Goal: Task Accomplishment & Management: Use online tool/utility

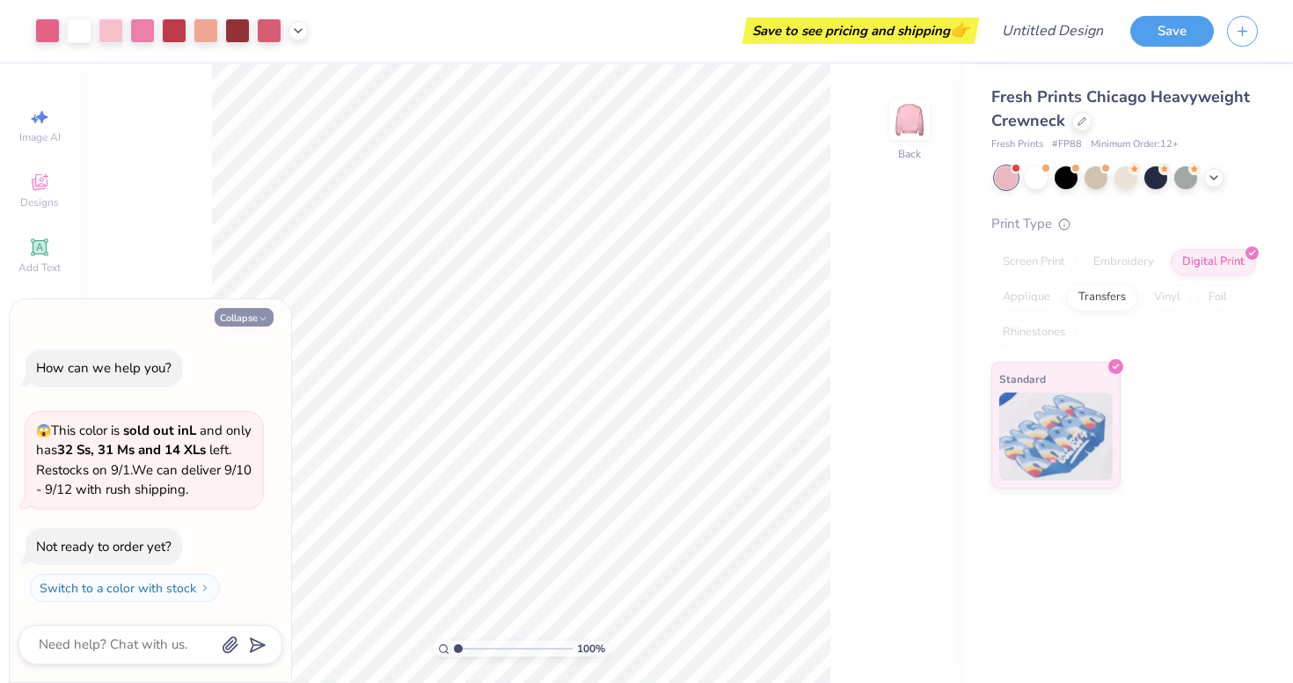
click at [234, 319] on button "Collapse" at bounding box center [244, 317] width 59 height 18
type textarea "x"
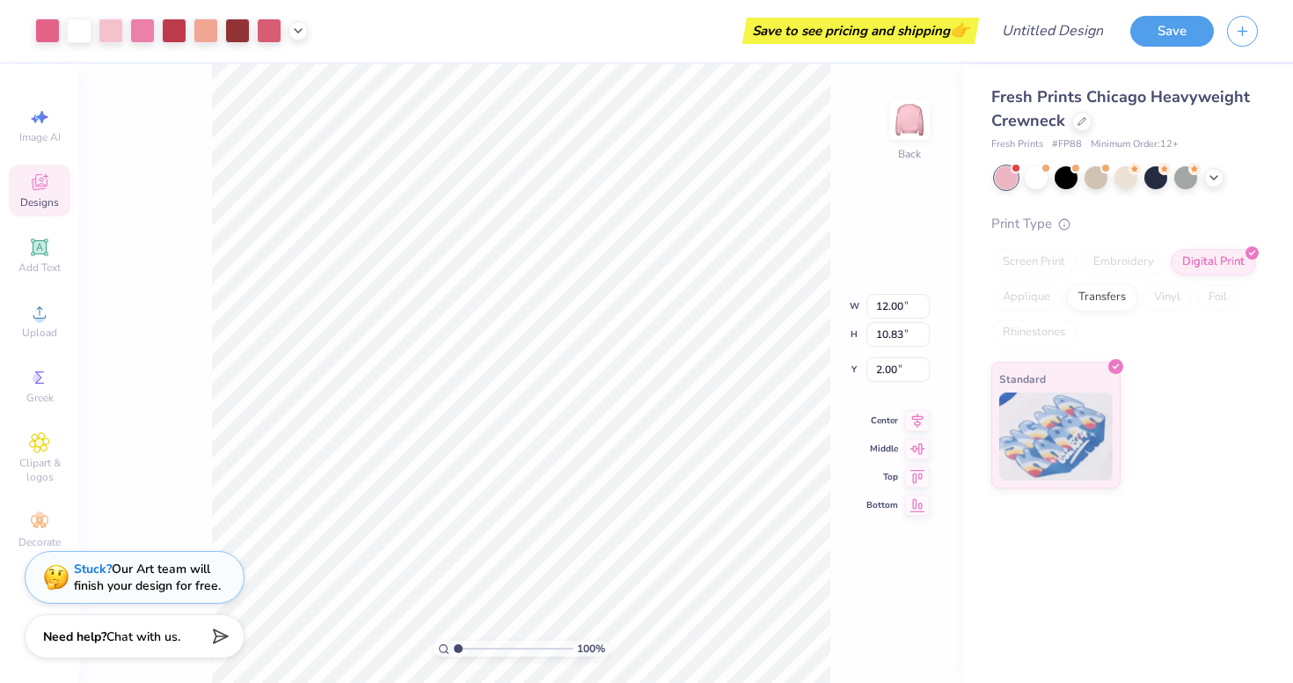
type input "2.02"
click at [1082, 117] on icon at bounding box center [1082, 119] width 7 height 7
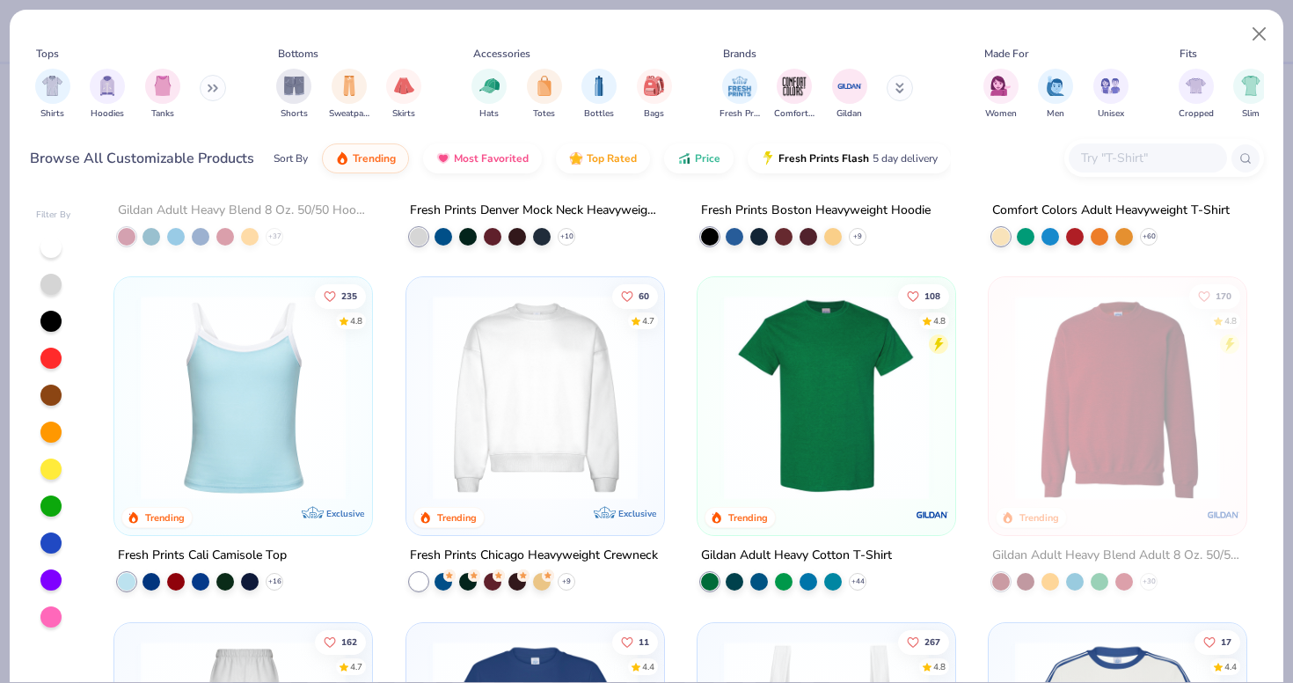
scroll to position [274, 0]
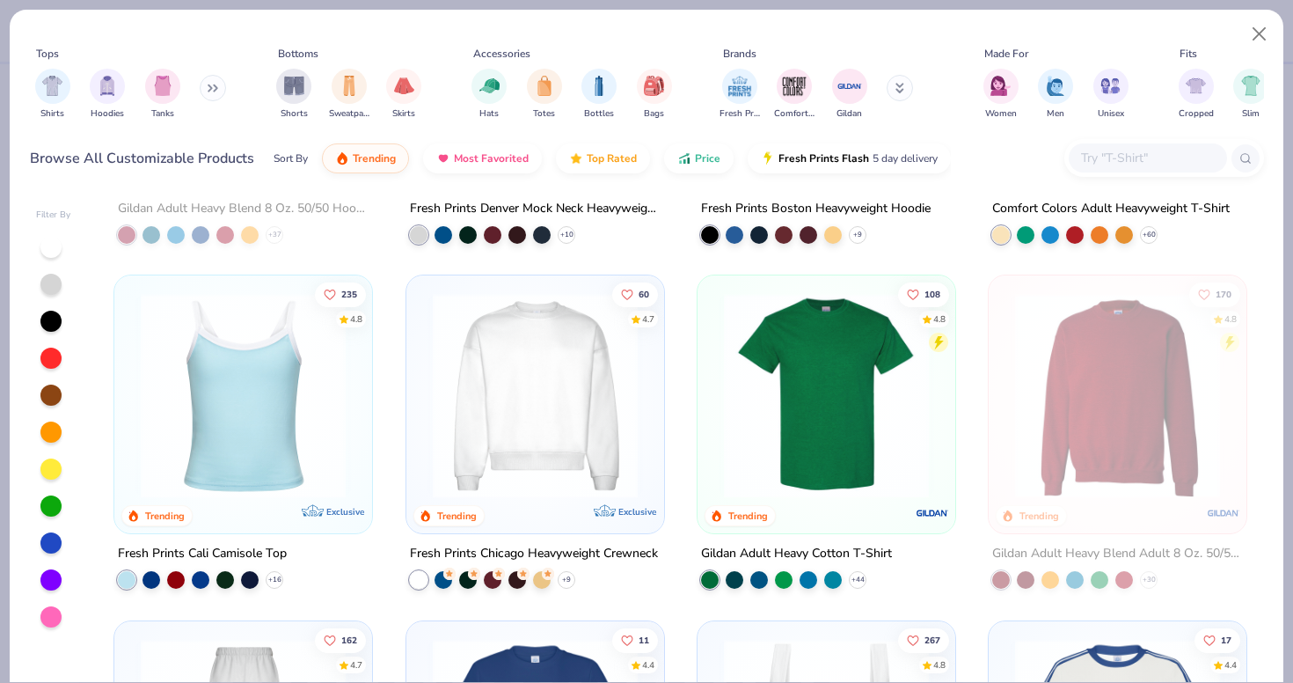
click at [271, 399] on img at bounding box center [243, 395] width 223 height 205
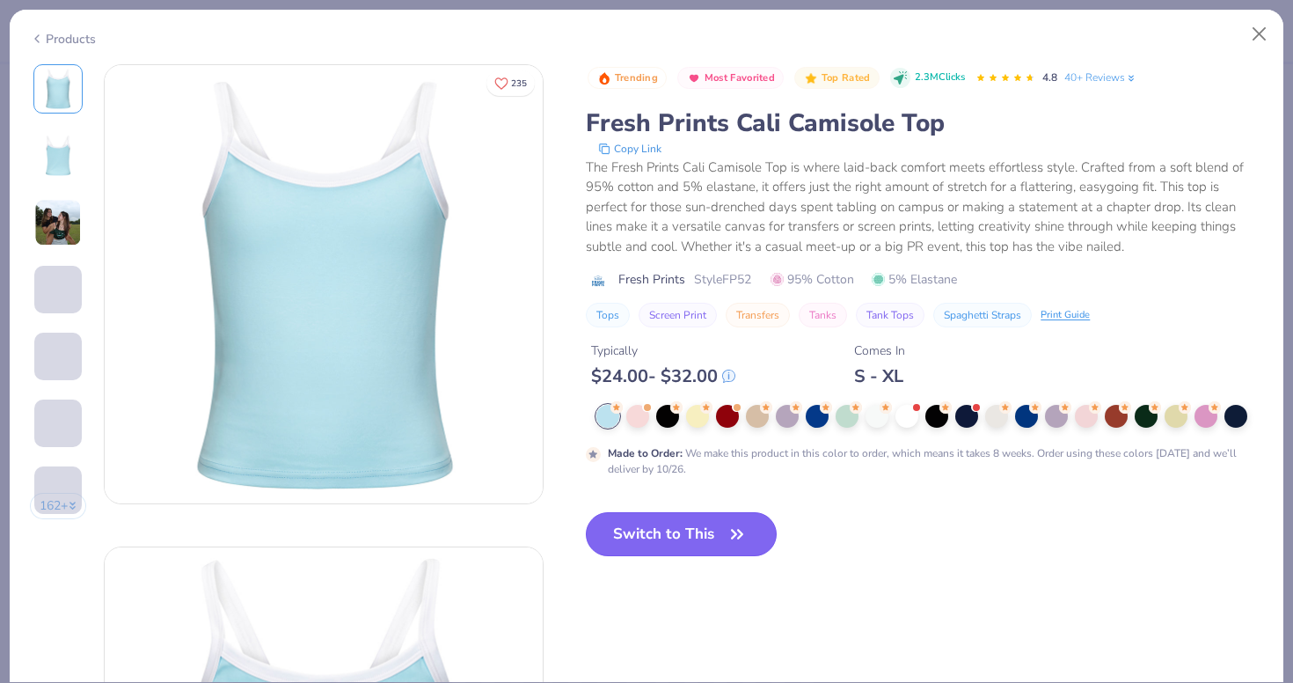
click at [692, 535] on button "Switch to This" at bounding box center [681, 534] width 191 height 44
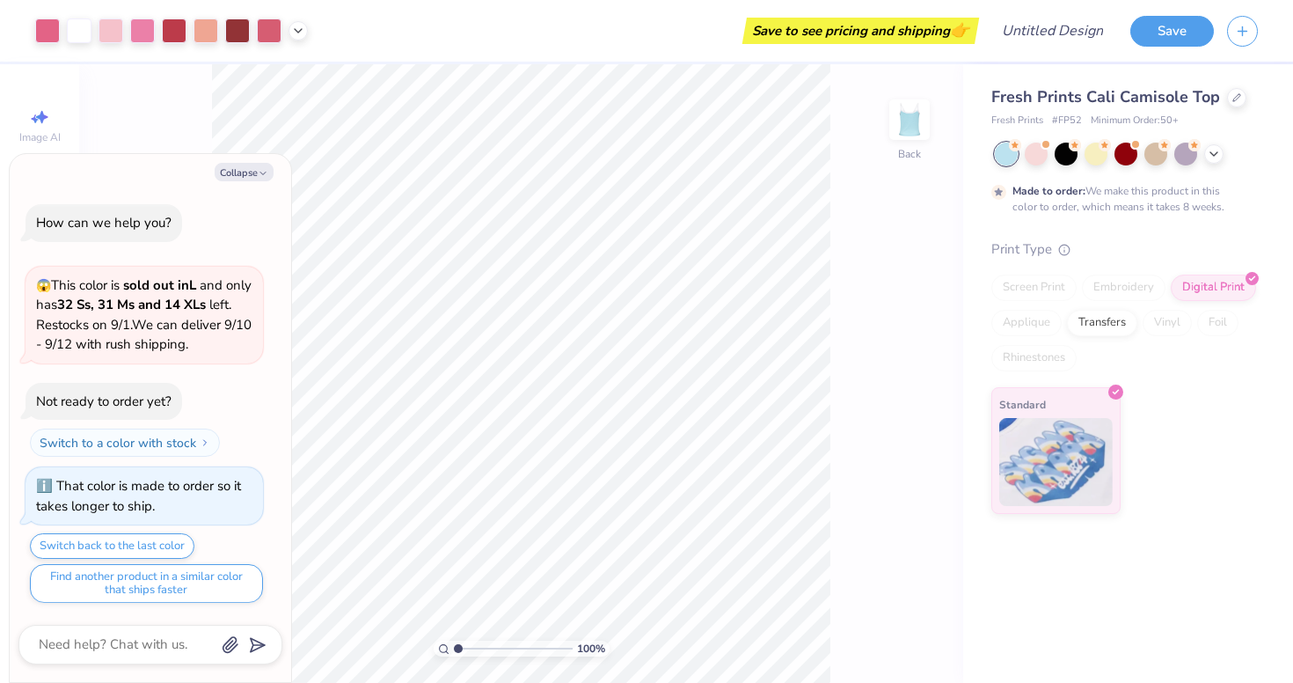
scroll to position [1, 0]
click at [248, 178] on button "Collapse" at bounding box center [244, 172] width 59 height 18
type textarea "x"
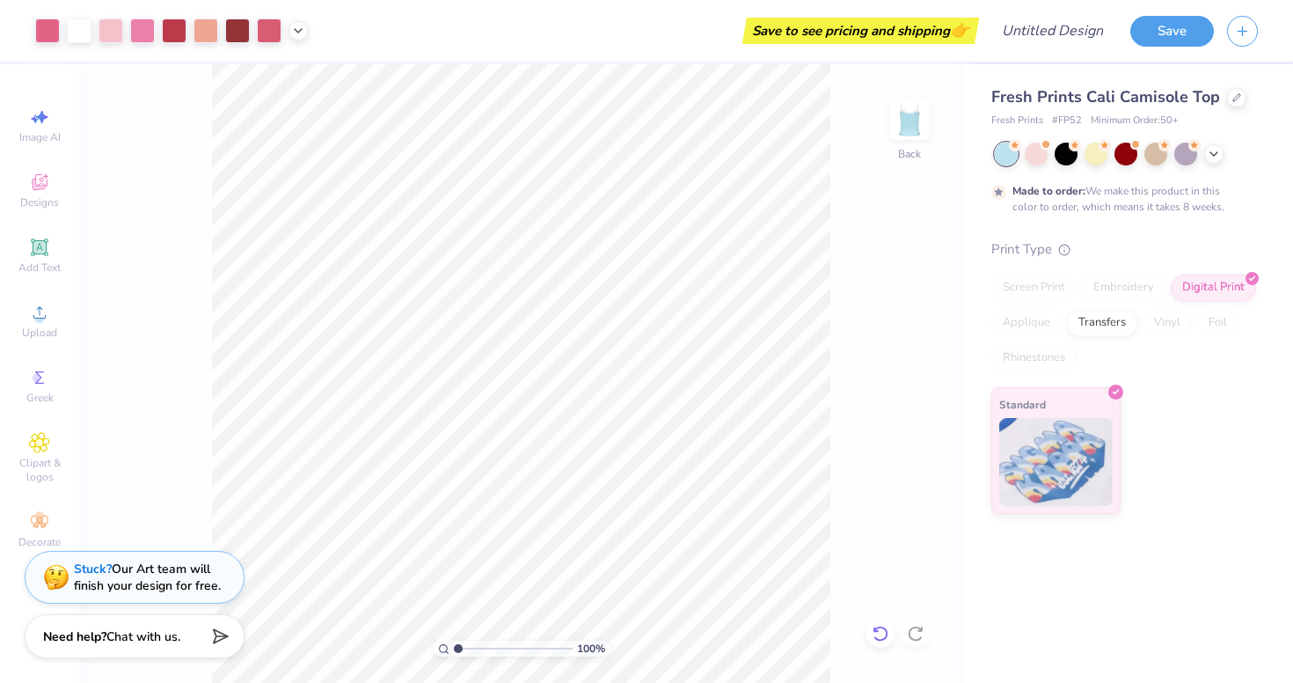
click at [885, 638] on icon at bounding box center [881, 634] width 18 height 18
click at [859, 550] on div "100 % Back" at bounding box center [521, 373] width 884 height 618
click at [44, 261] on div "Add Text" at bounding box center [40, 256] width 62 height 52
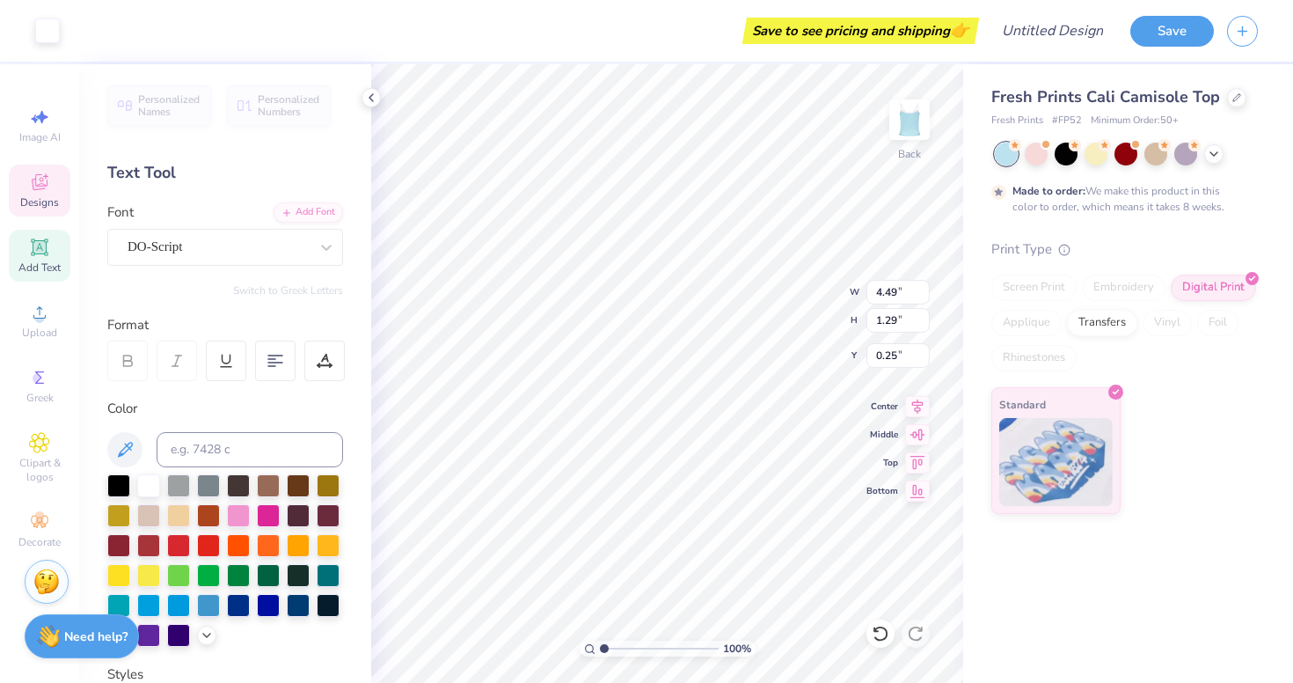
type input "4.49"
type input "1.29"
type input "0.25"
click at [370, 90] on div at bounding box center [371, 97] width 19 height 19
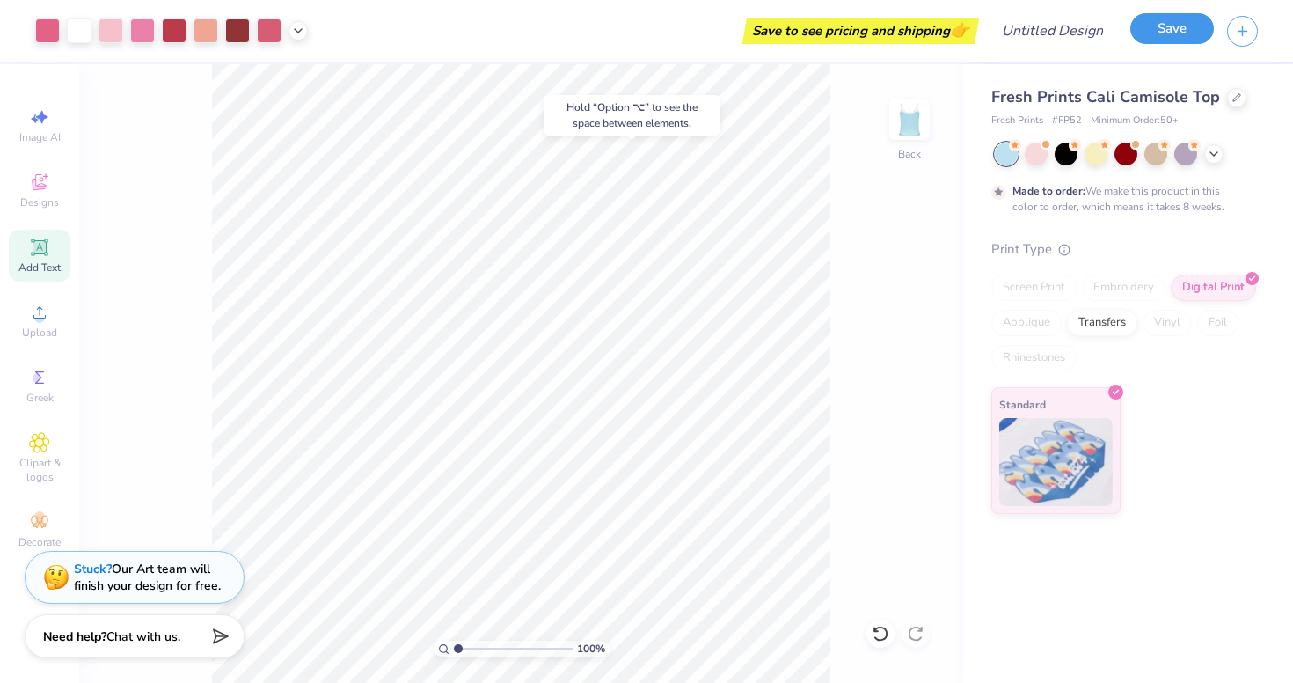
click at [1176, 32] on button "Save" at bounding box center [1172, 28] width 84 height 31
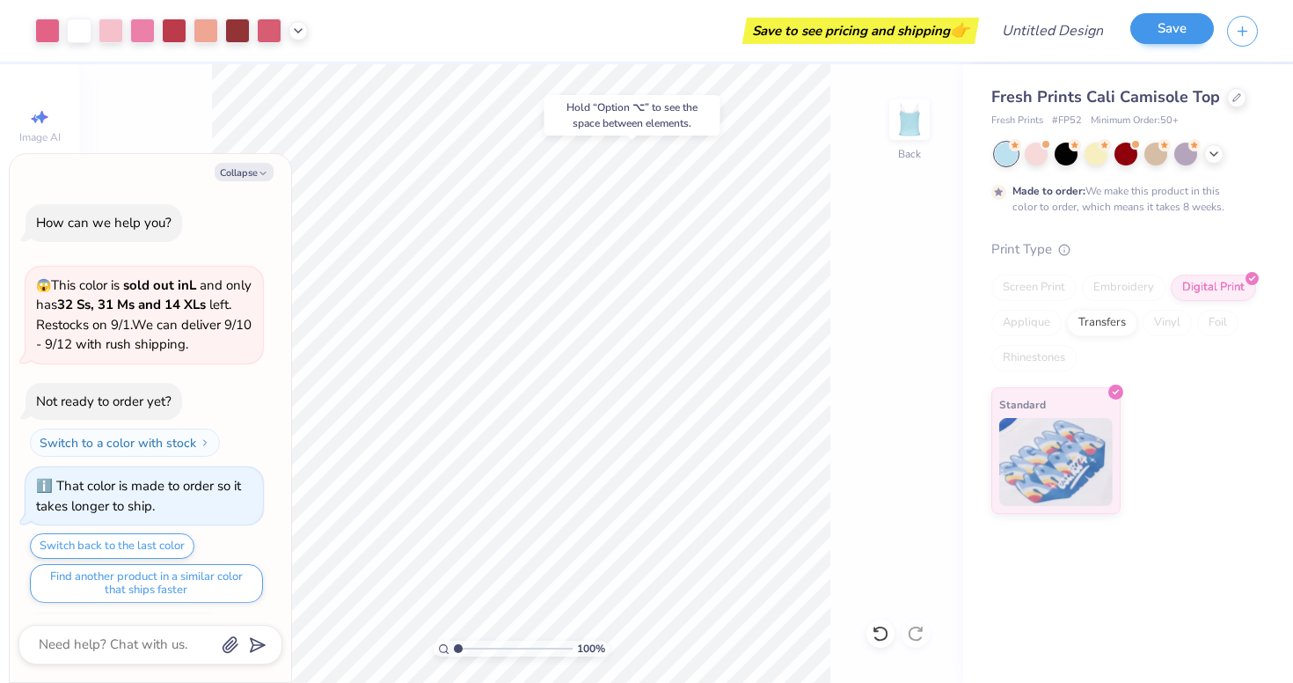
scroll to position [48, 0]
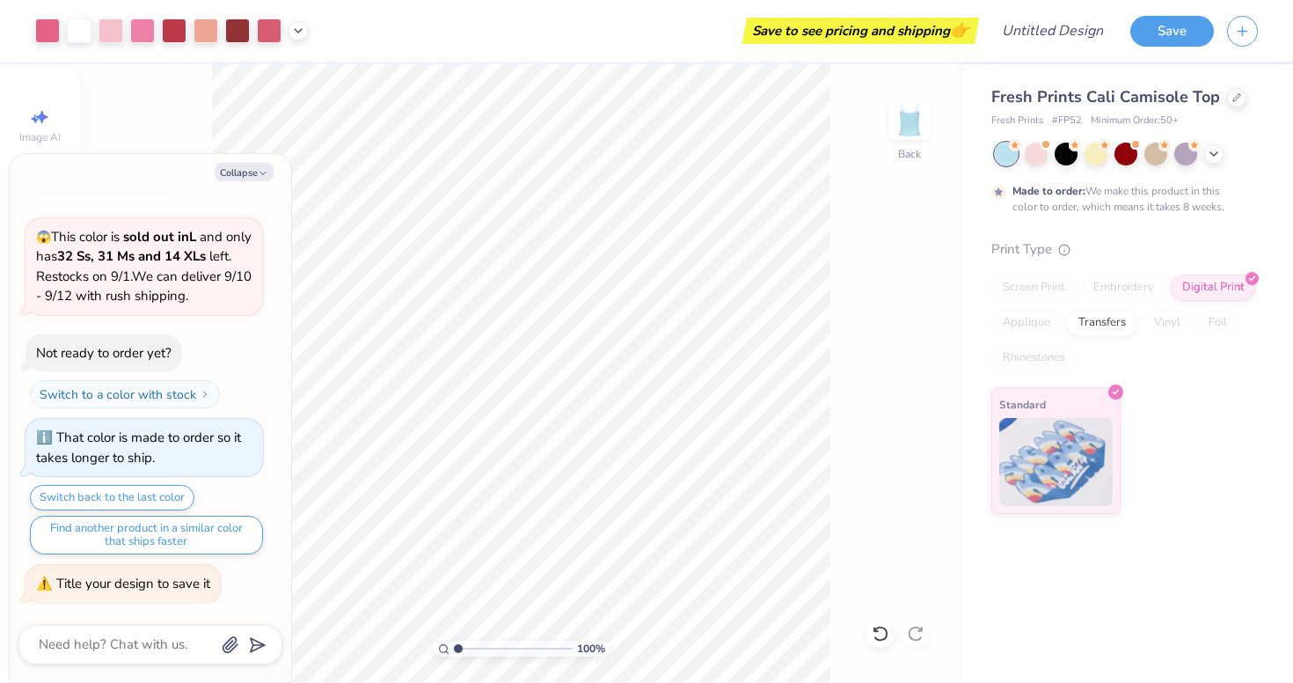
type textarea "x"
type textarea "b"
type textarea "x"
type textarea "bi"
type textarea "x"
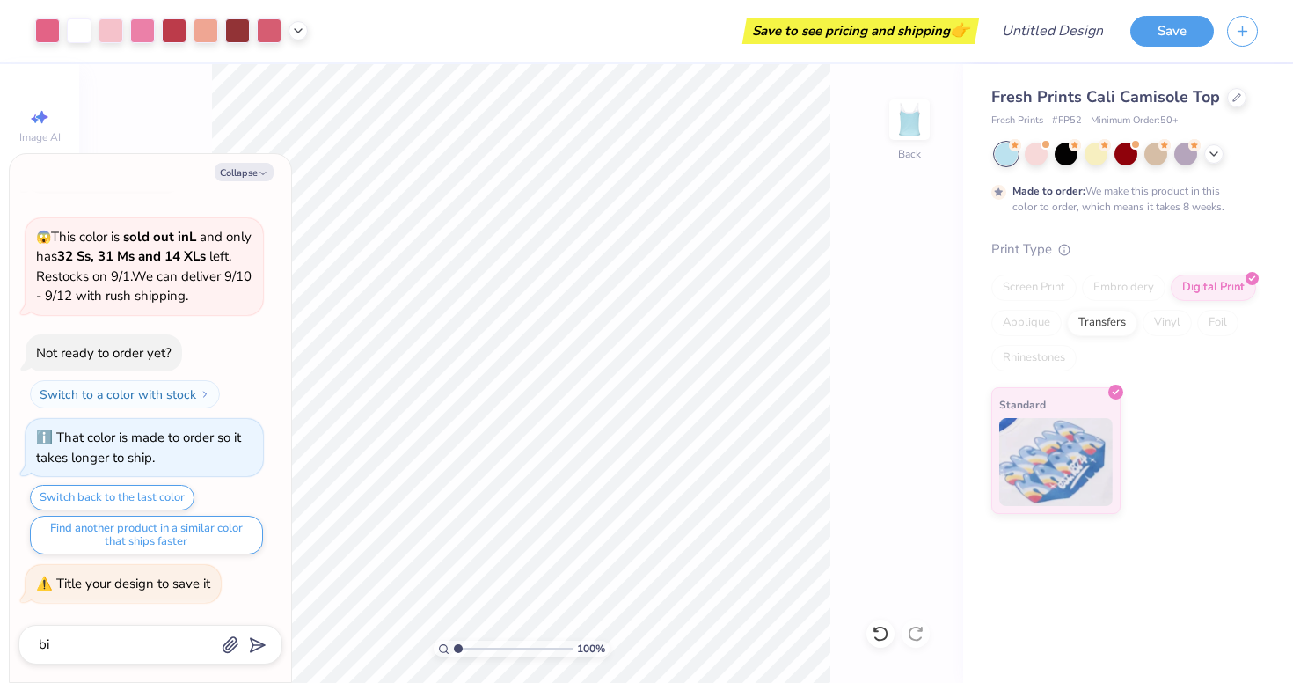
type textarea "bid"
type textarea "x"
type textarea "bid"
type textarea "x"
type textarea "bid d"
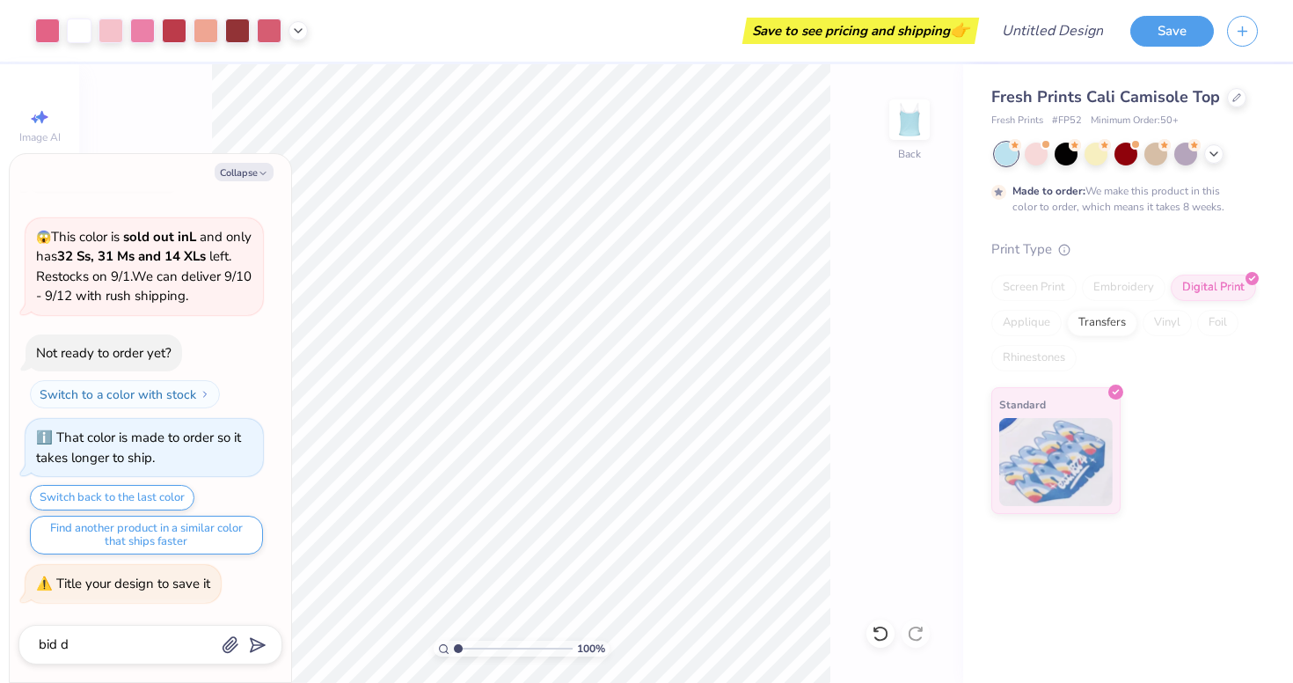
type textarea "x"
type textarea "bid da"
type textarea "x"
type textarea "bid day"
type input "bid day"
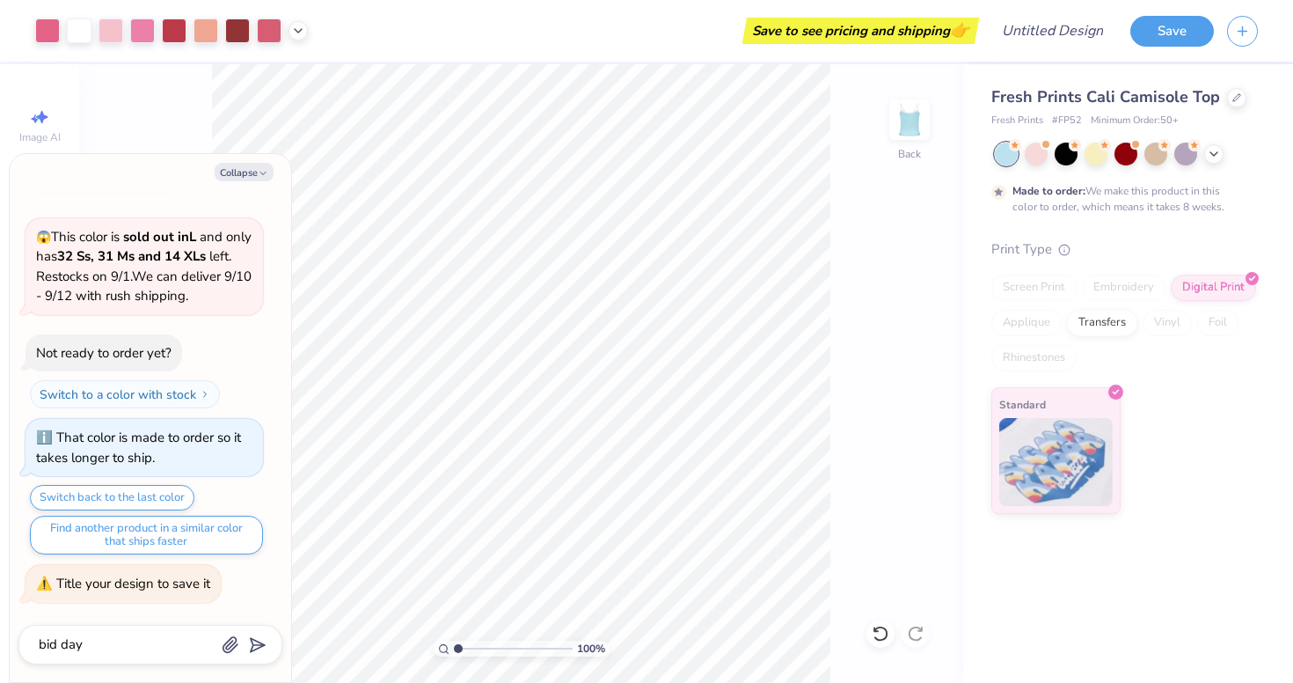
type textarea "x"
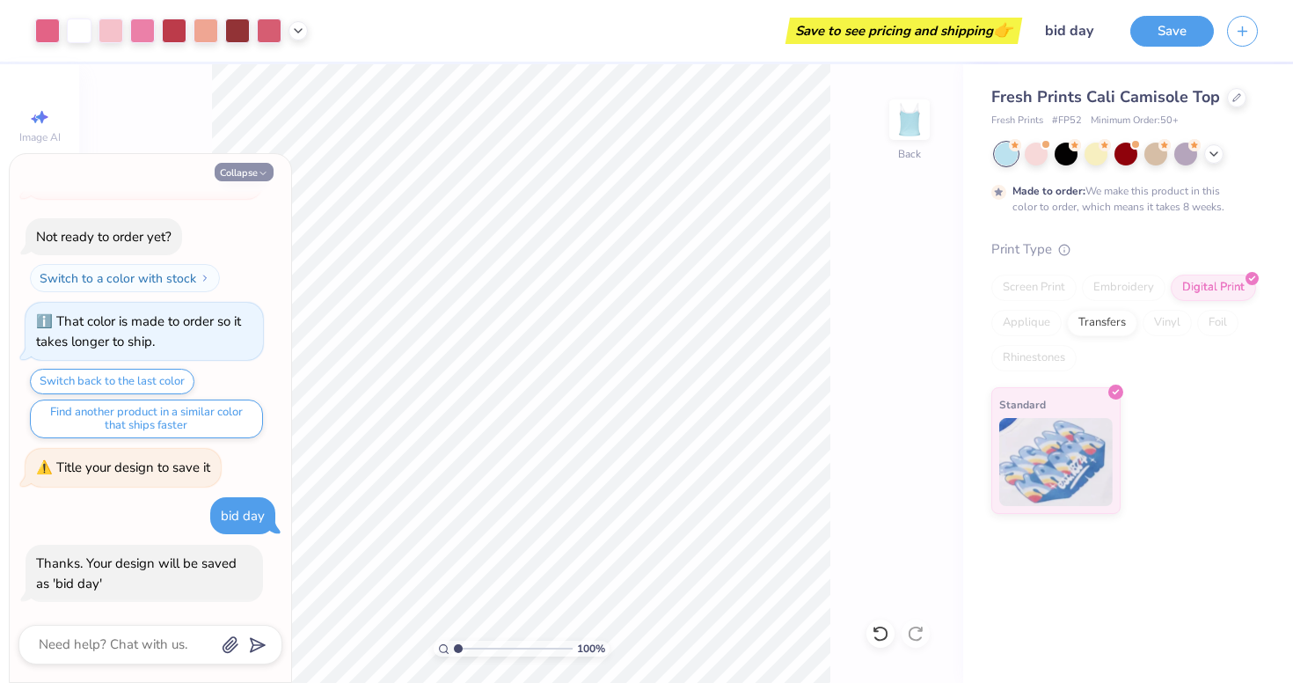
click at [243, 168] on button "Collapse" at bounding box center [244, 172] width 59 height 18
type textarea "x"
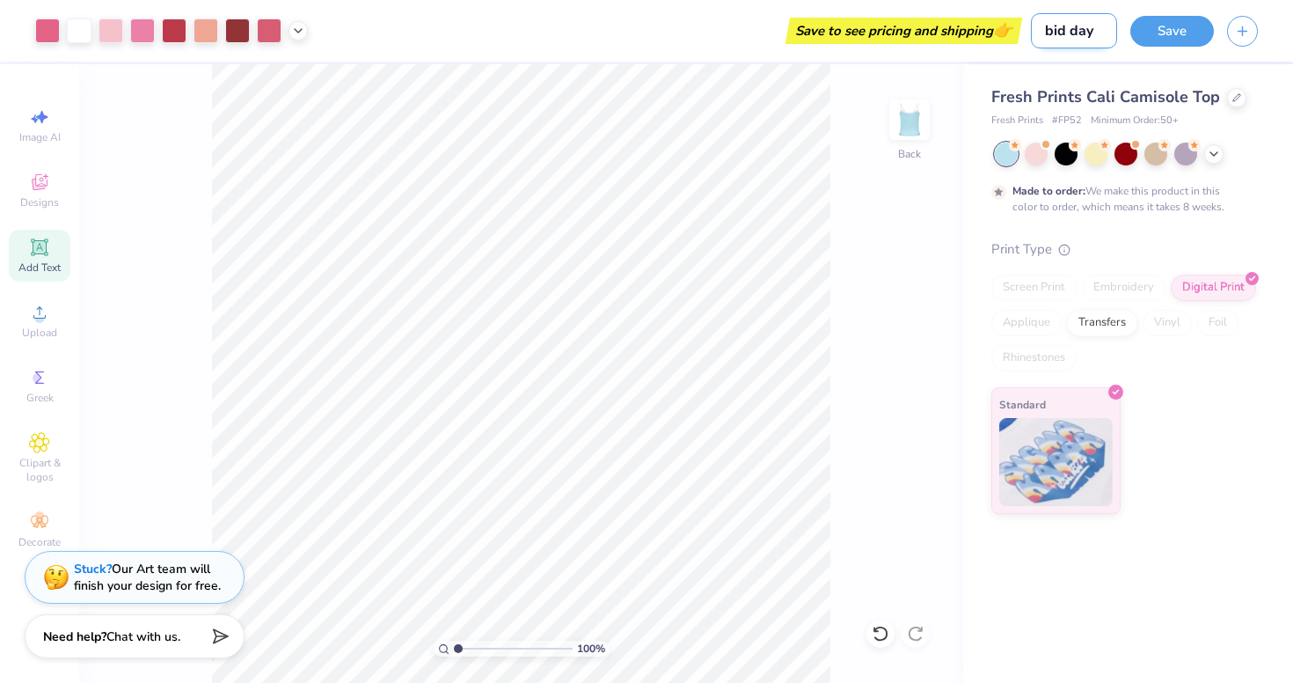
click at [1079, 29] on input "bid day" at bounding box center [1074, 30] width 86 height 35
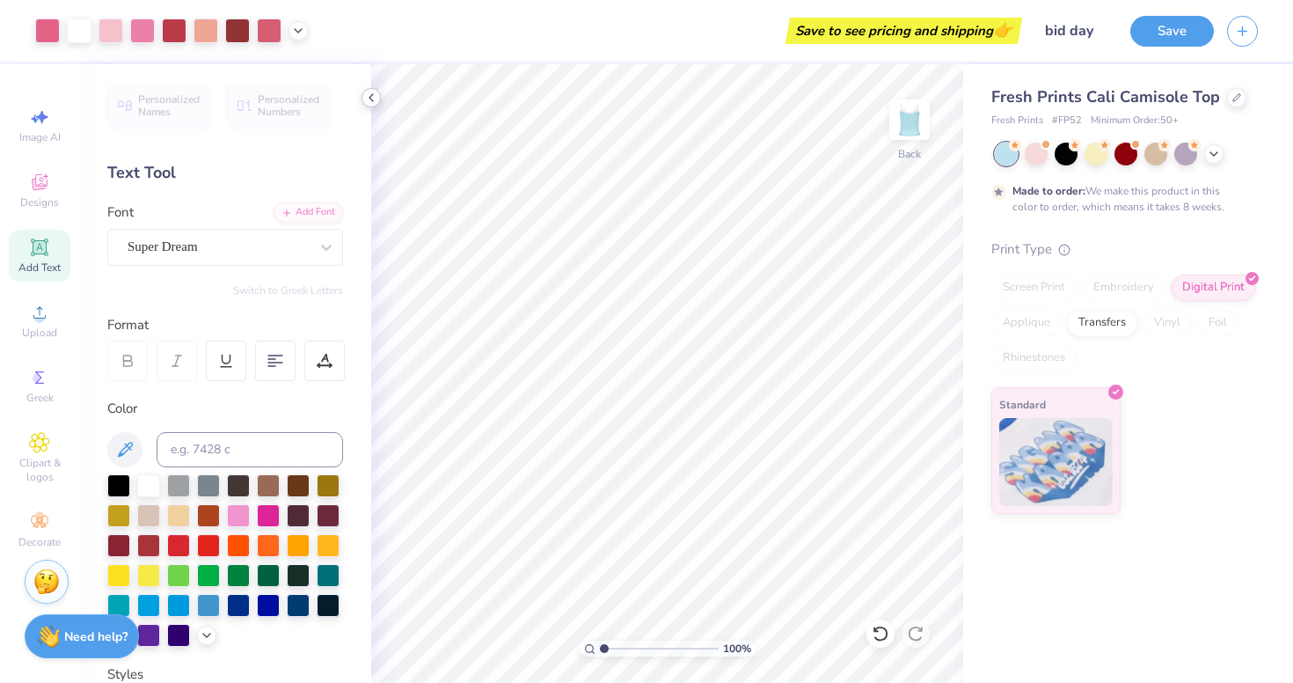
click at [369, 98] on icon at bounding box center [371, 98] width 14 height 14
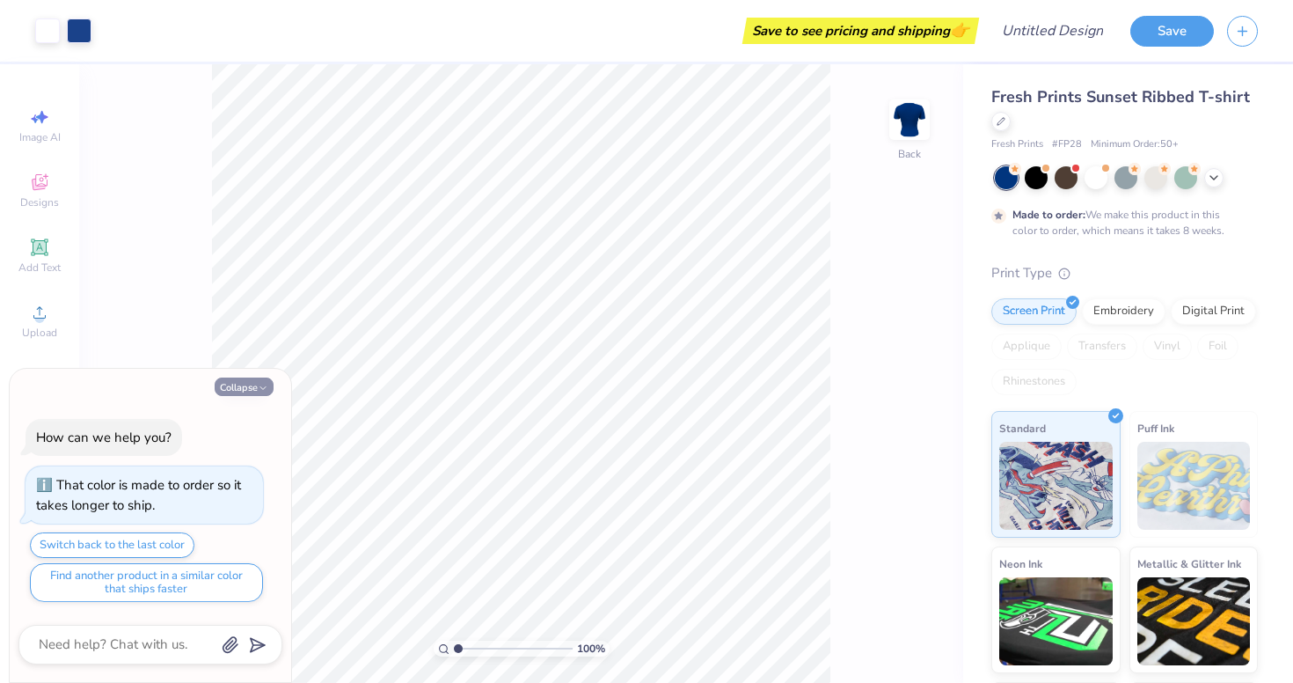
click at [256, 385] on button "Collapse" at bounding box center [244, 386] width 59 height 18
type textarea "x"
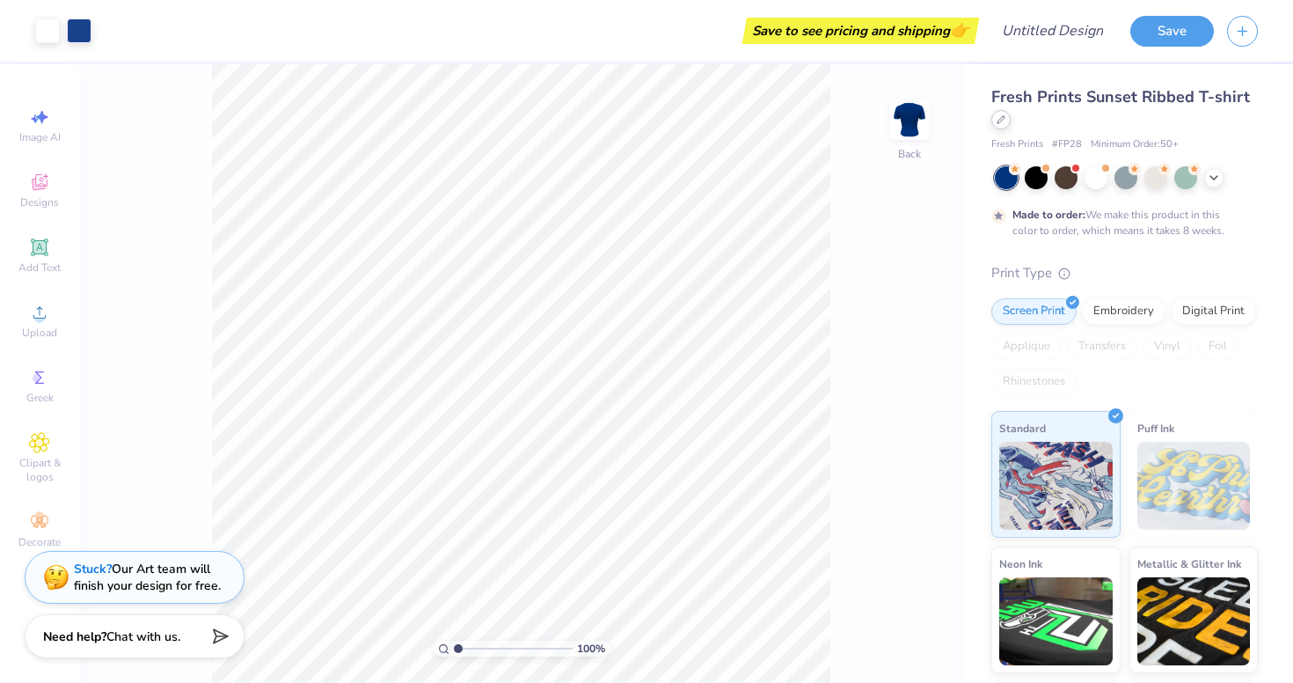
click at [1010, 118] on div at bounding box center [1000, 119] width 19 height 19
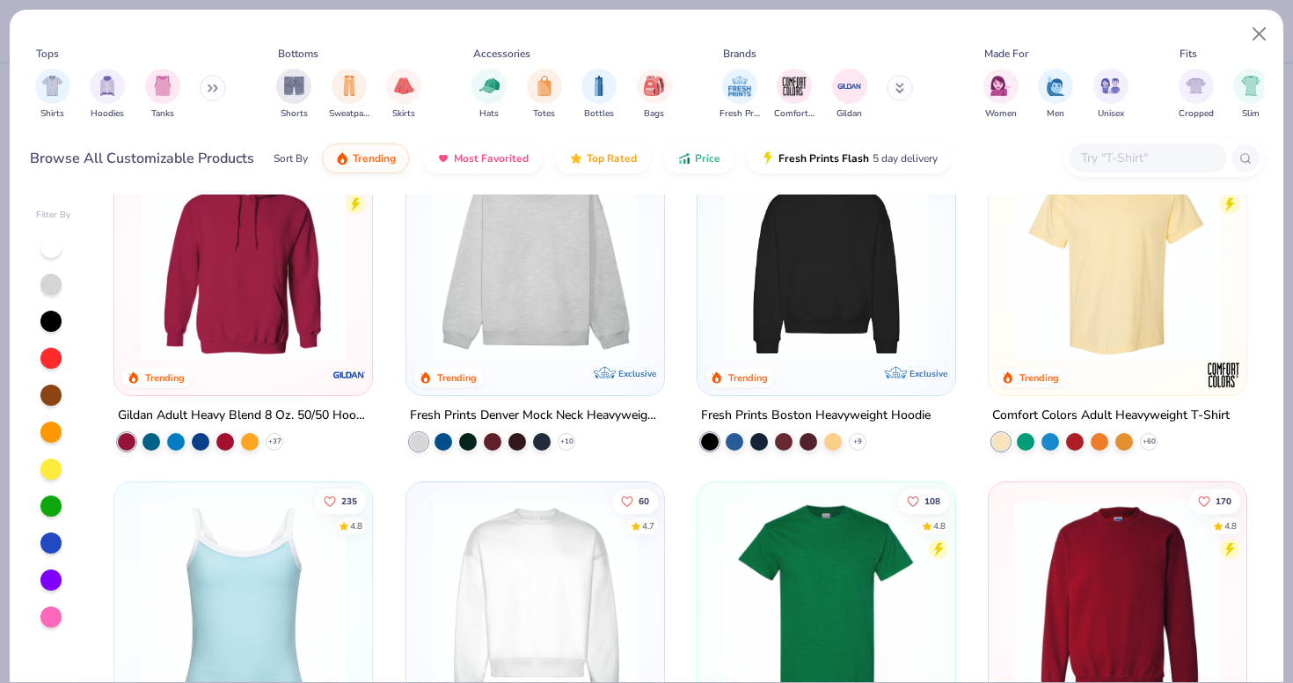
scroll to position [87, 0]
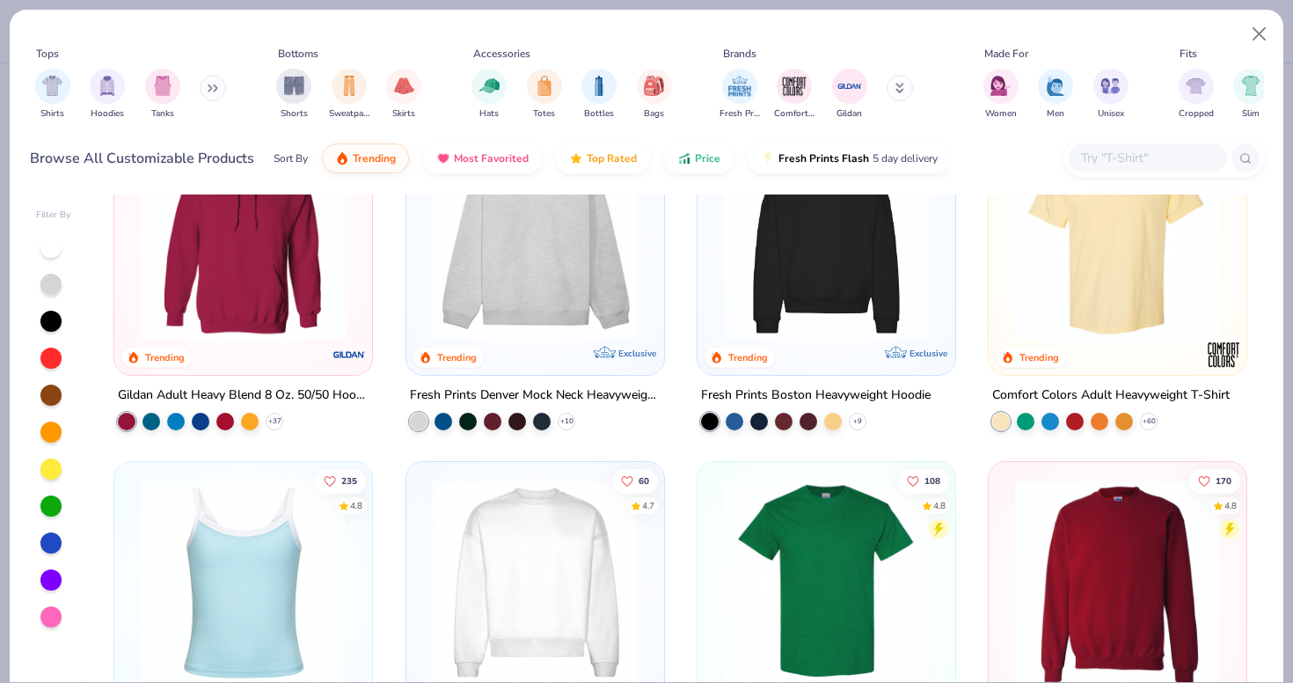
click at [280, 545] on img at bounding box center [243, 581] width 223 height 205
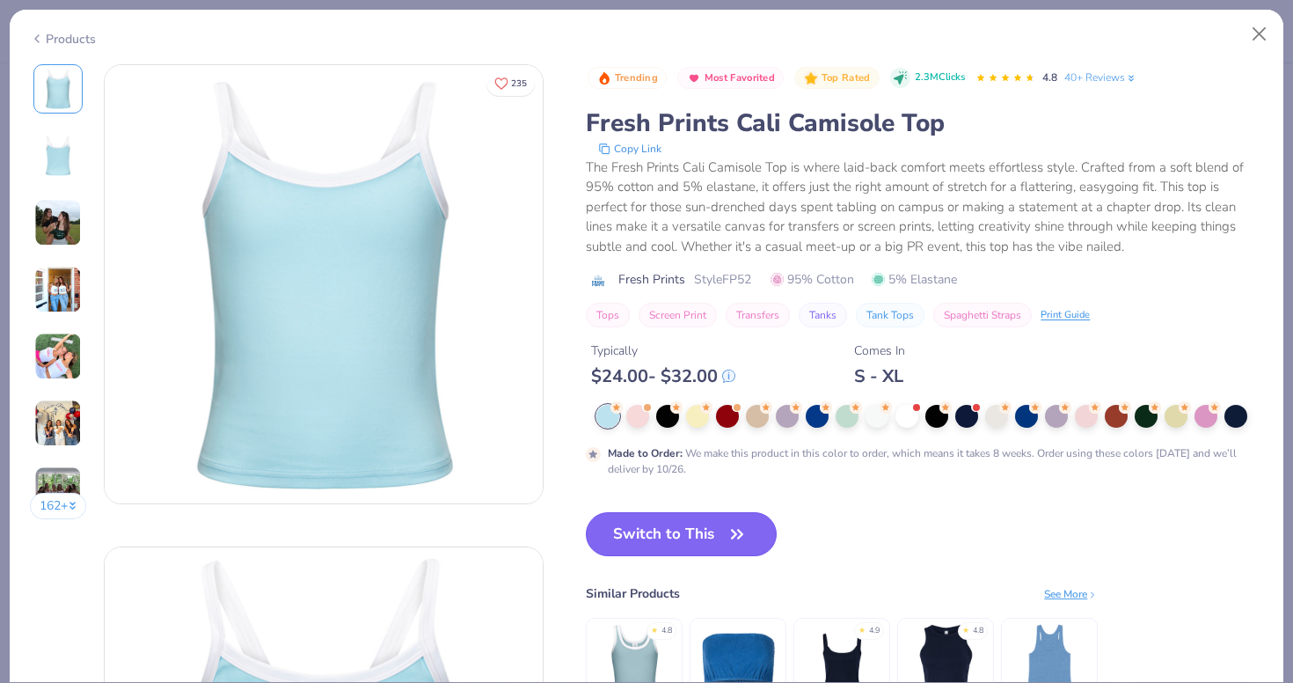
click at [676, 536] on button "Switch to This" at bounding box center [681, 534] width 191 height 44
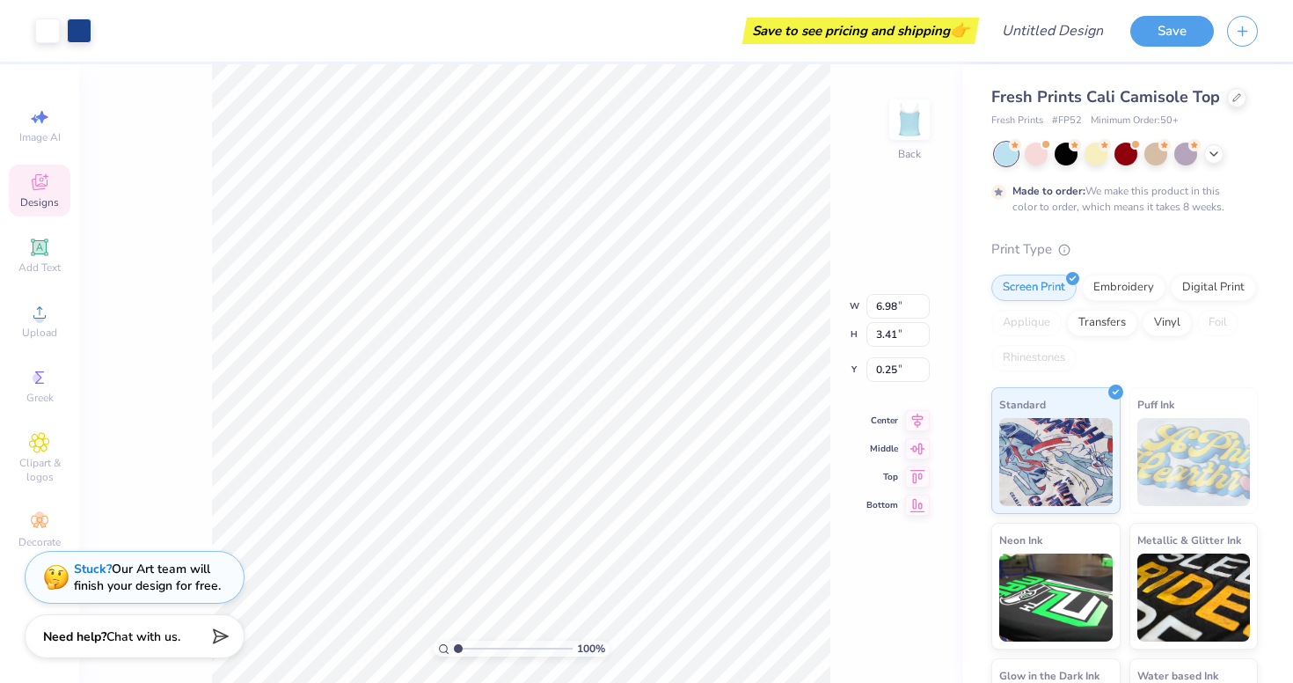
type input "2.12"
type input "2.10"
click at [1212, 154] on icon at bounding box center [1214, 152] width 14 height 14
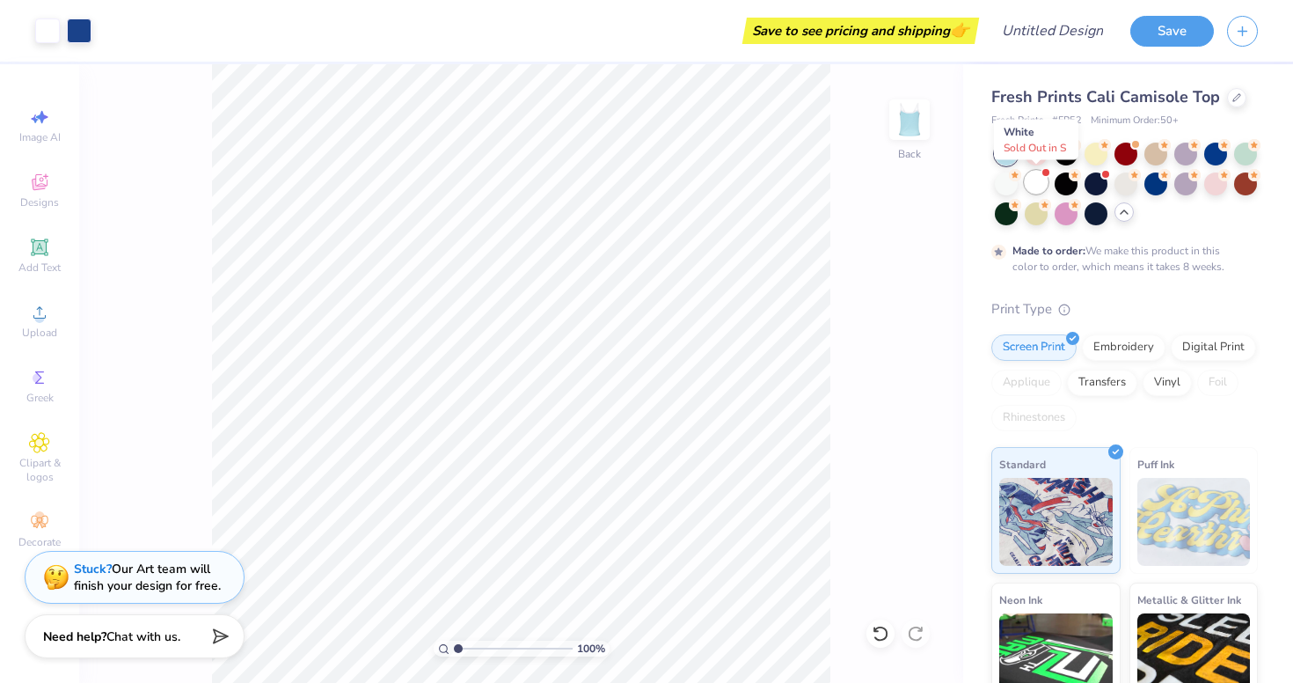
click at [1037, 187] on div at bounding box center [1036, 182] width 23 height 23
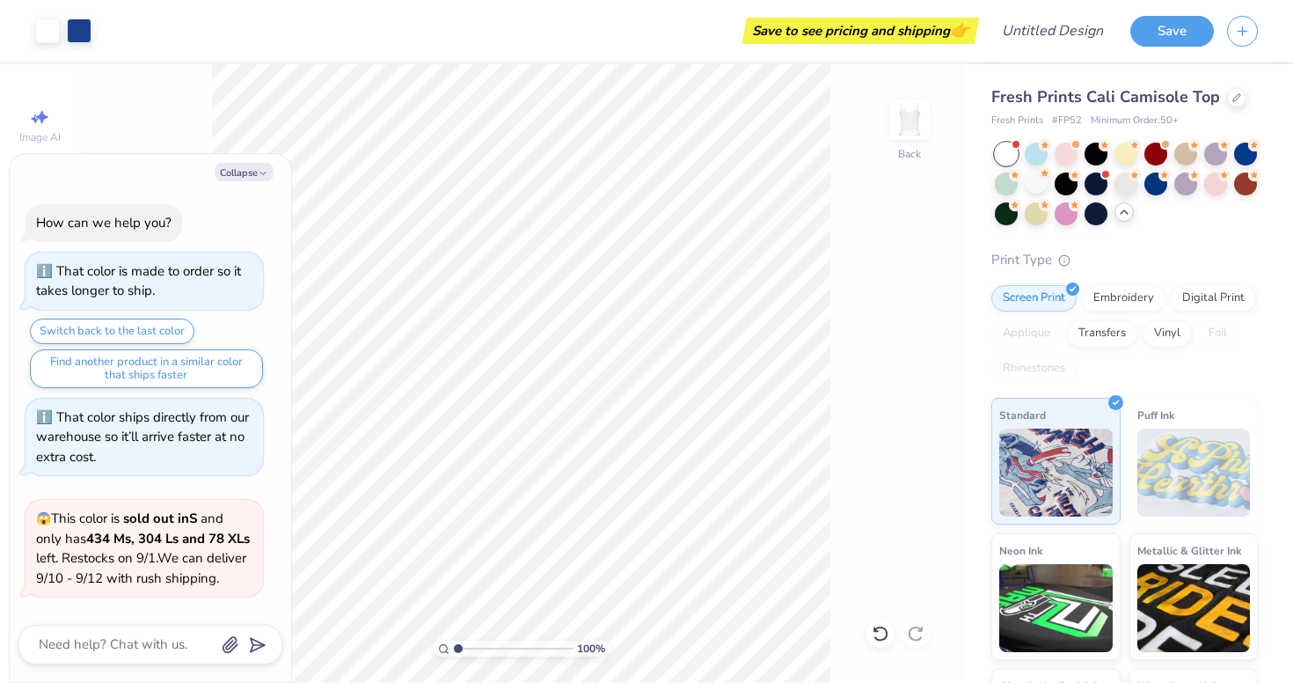
scroll to position [142, 0]
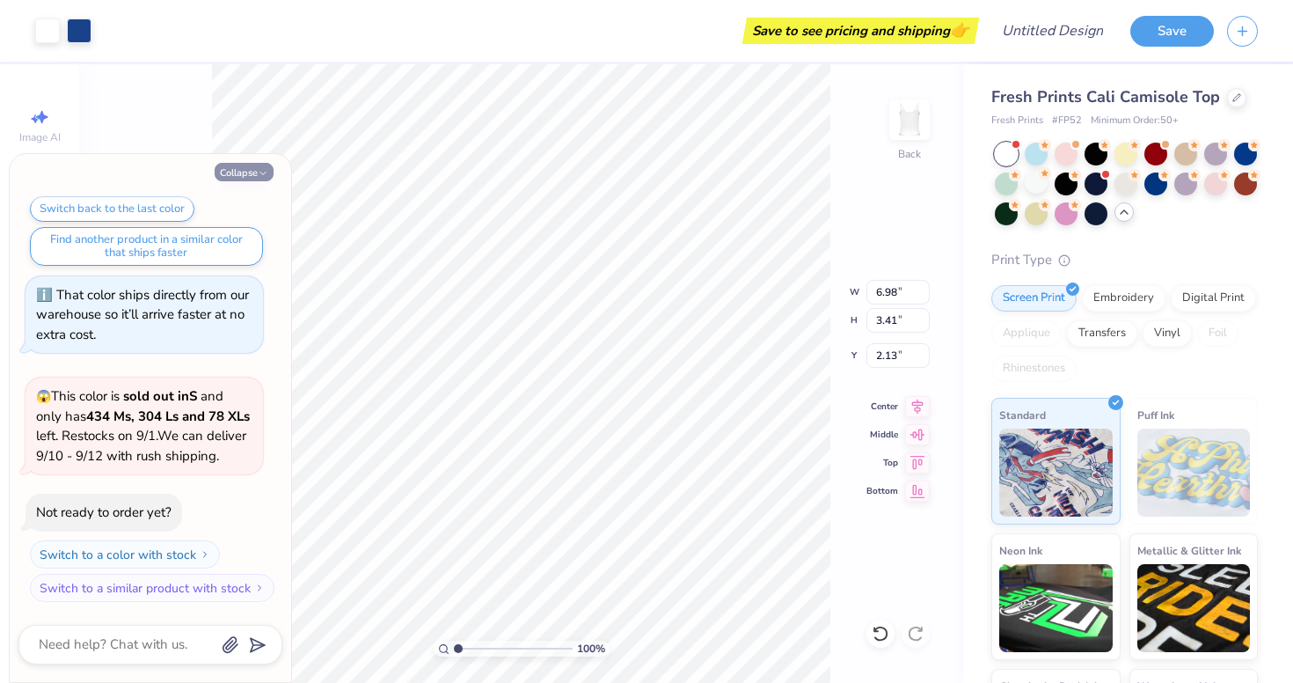
click at [229, 180] on button "Collapse" at bounding box center [244, 172] width 59 height 18
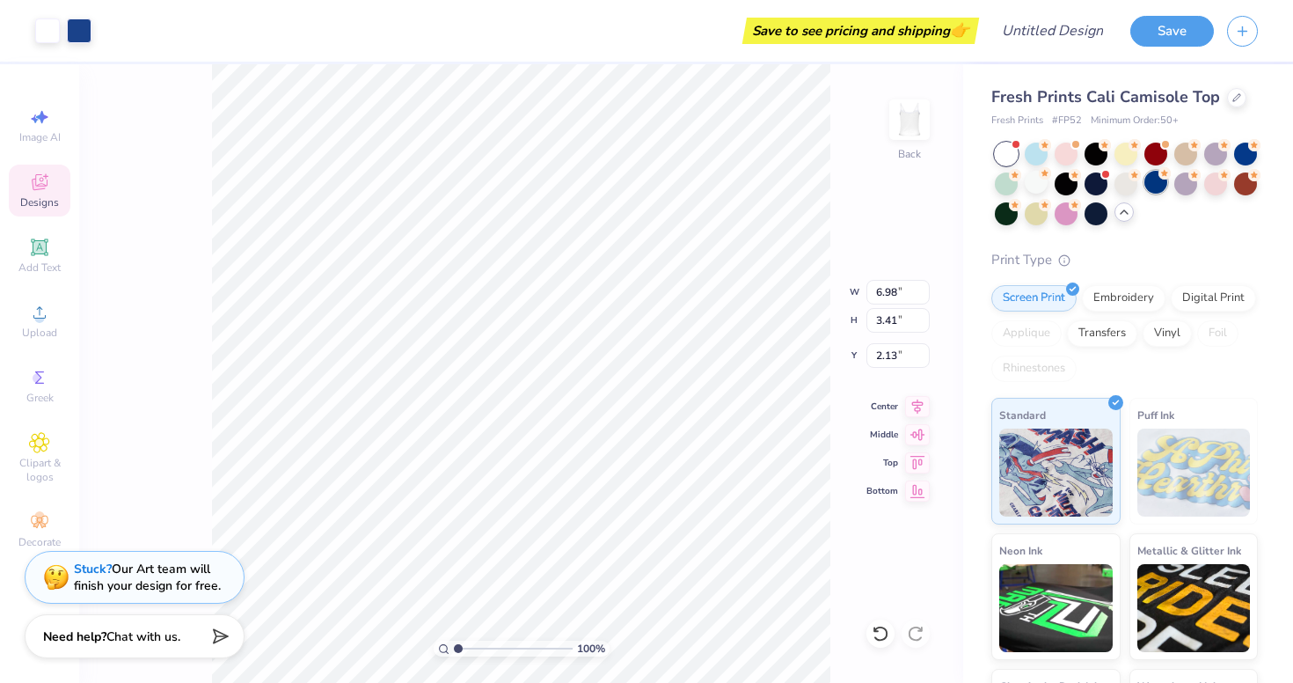
click at [1154, 189] on div at bounding box center [1156, 182] width 23 height 23
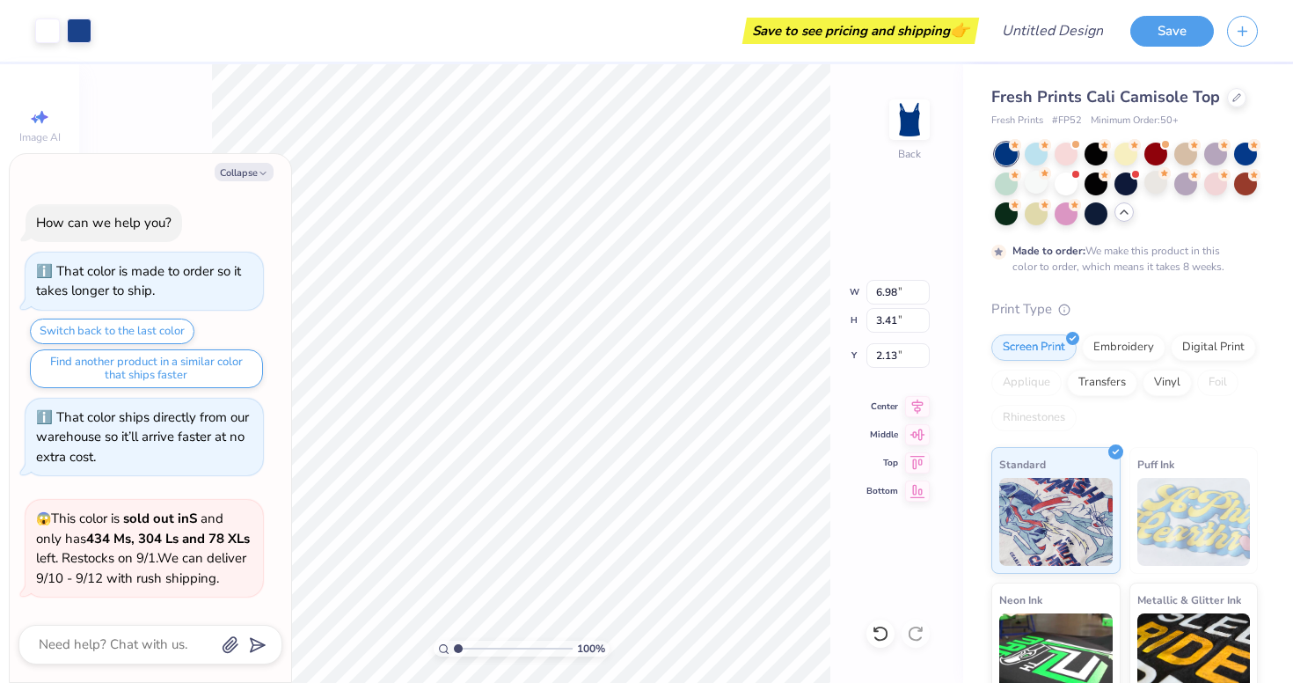
scroll to position [288, 0]
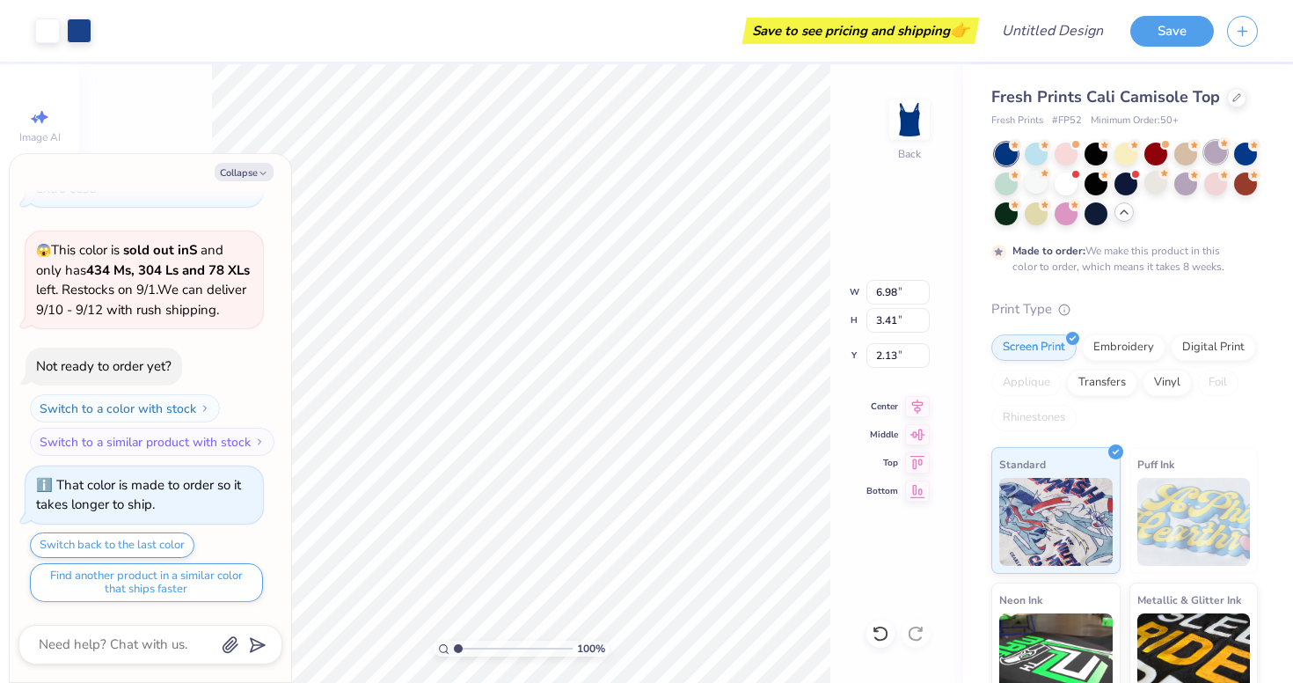
click at [1216, 154] on div at bounding box center [1215, 152] width 23 height 23
click at [1055, 154] on div at bounding box center [1066, 152] width 23 height 23
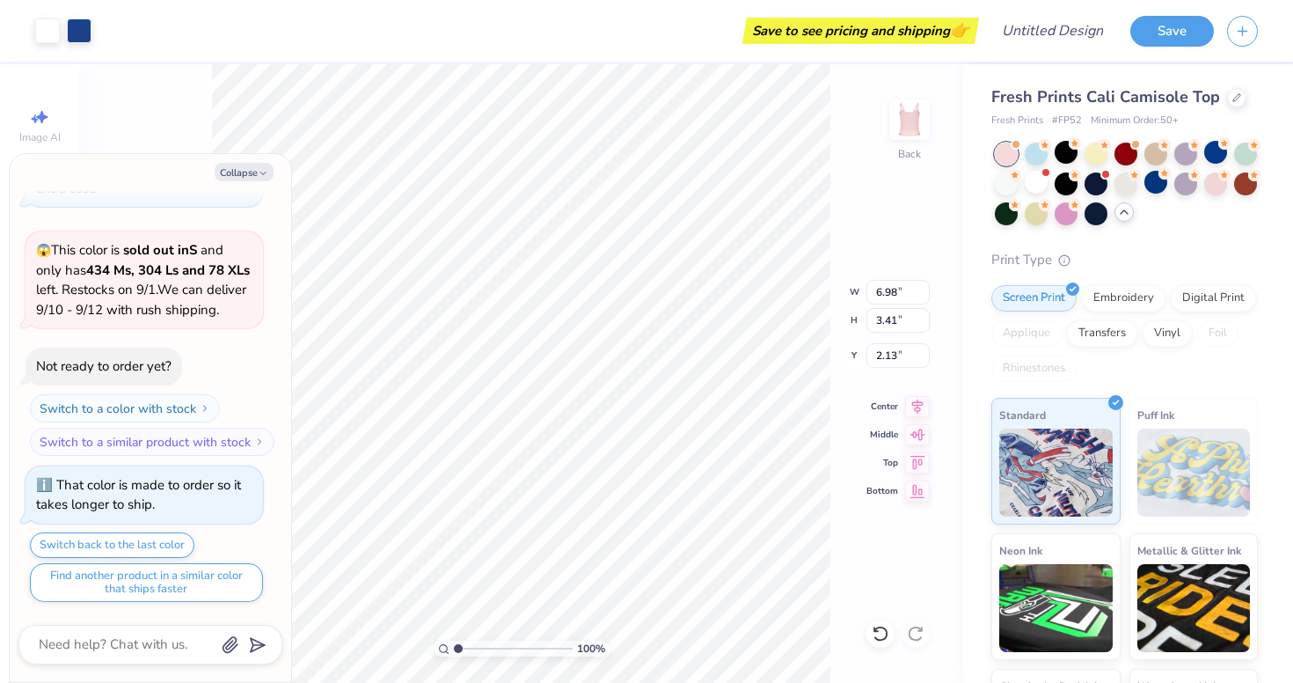
scroll to position [603, 0]
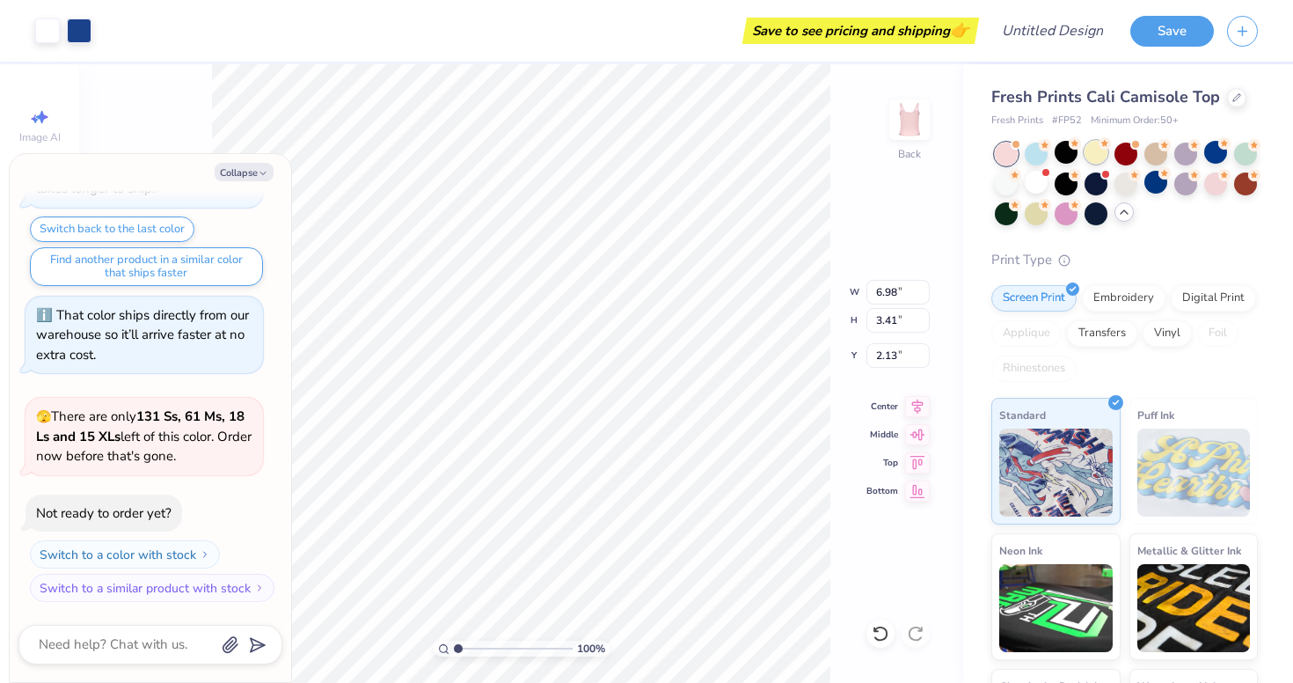
click at [1093, 154] on div at bounding box center [1096, 152] width 23 height 23
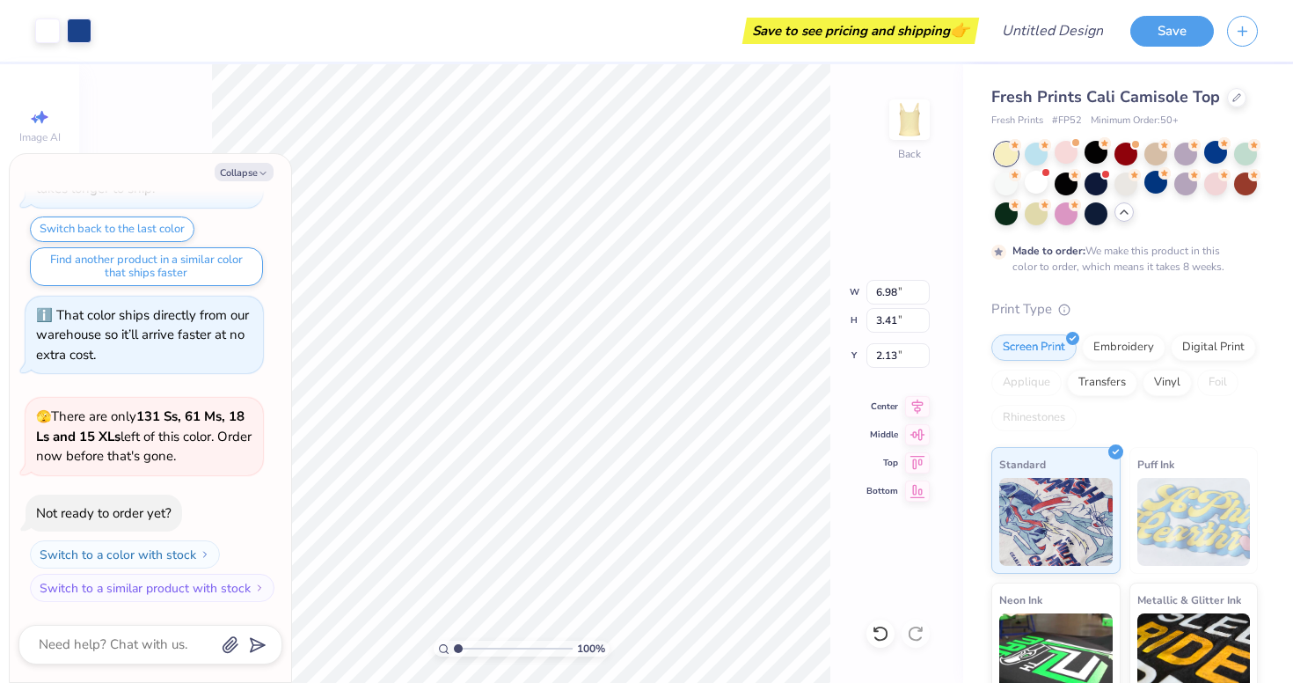
scroll to position [750, 0]
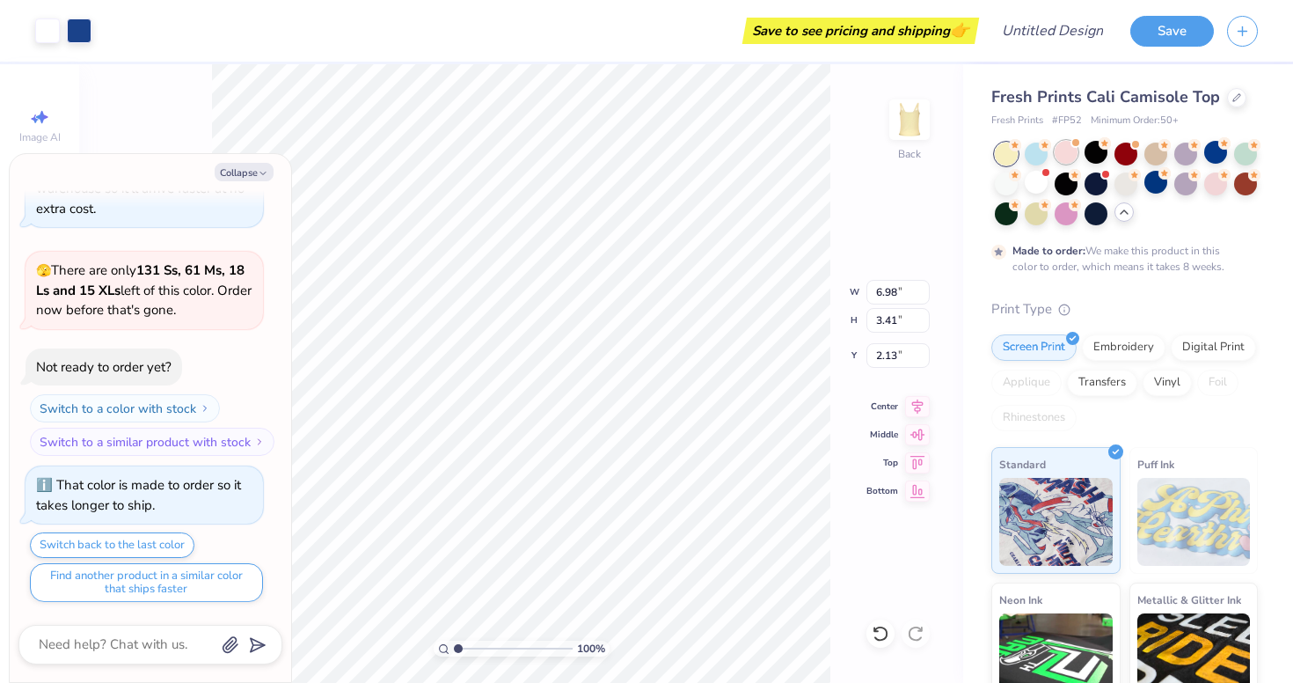
click at [1065, 159] on div at bounding box center [1066, 152] width 23 height 23
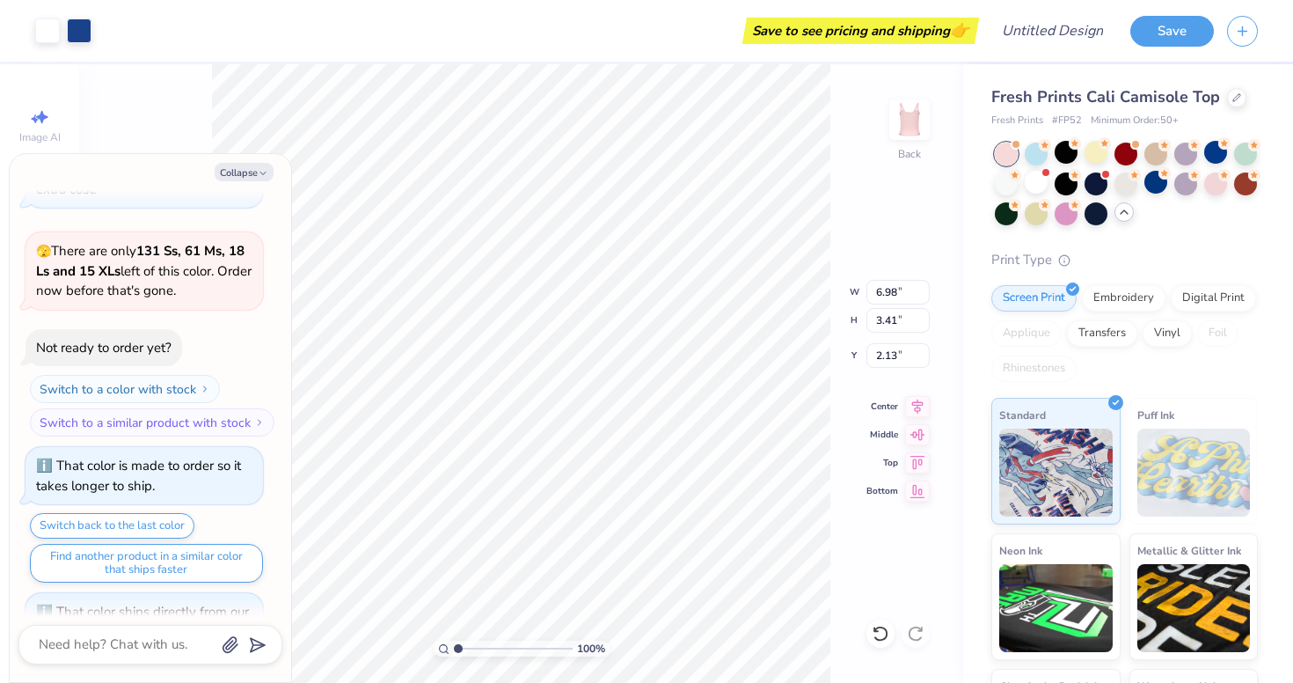
scroll to position [1066, 0]
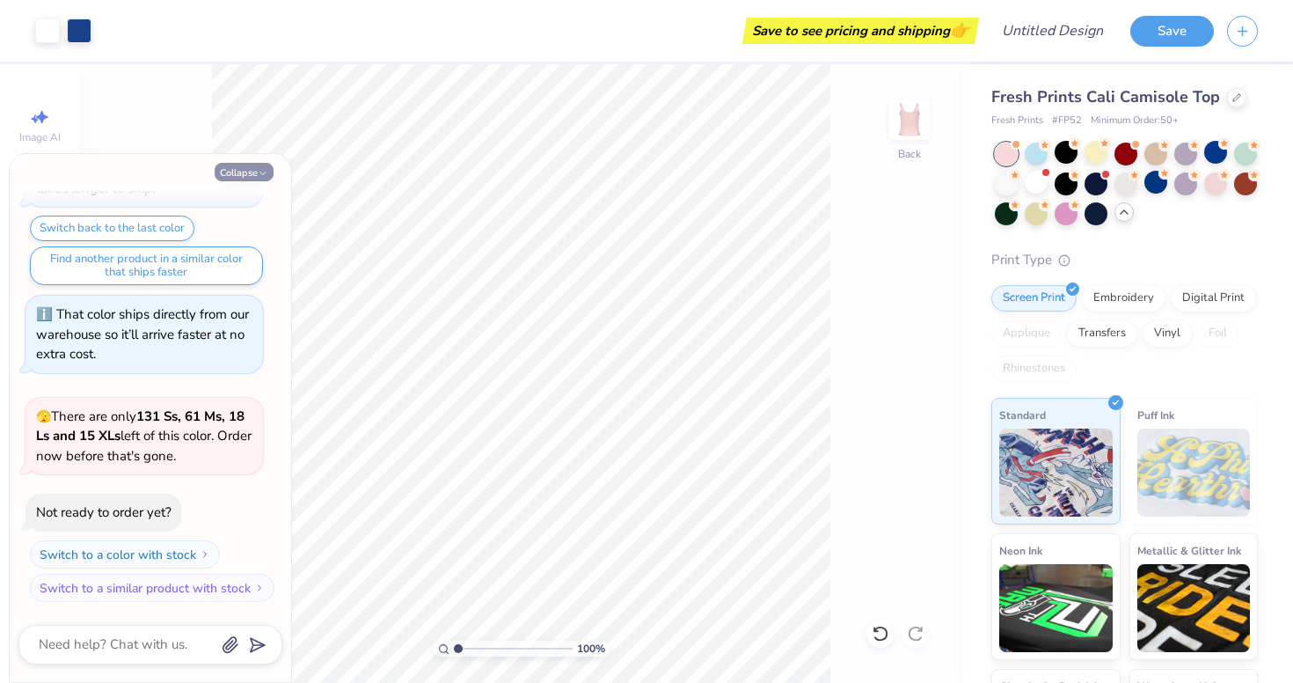
click at [244, 169] on button "Collapse" at bounding box center [244, 172] width 59 height 18
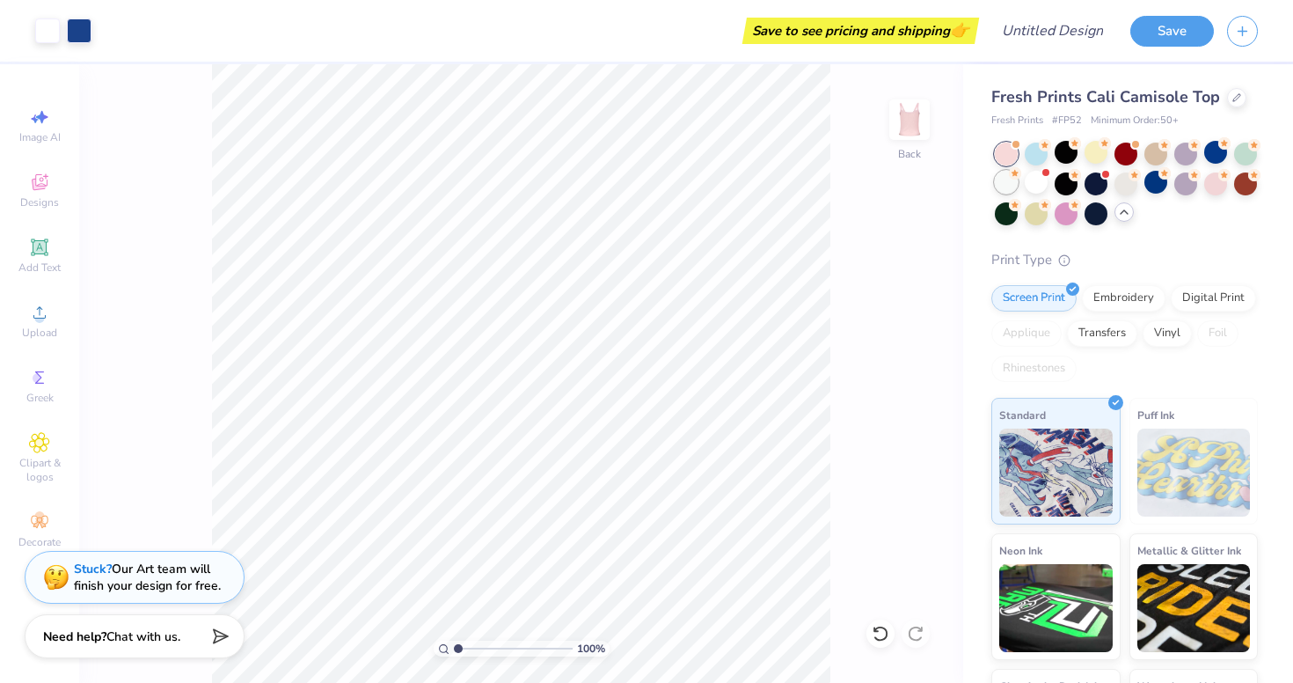
click at [1003, 185] on div at bounding box center [1006, 182] width 23 height 23
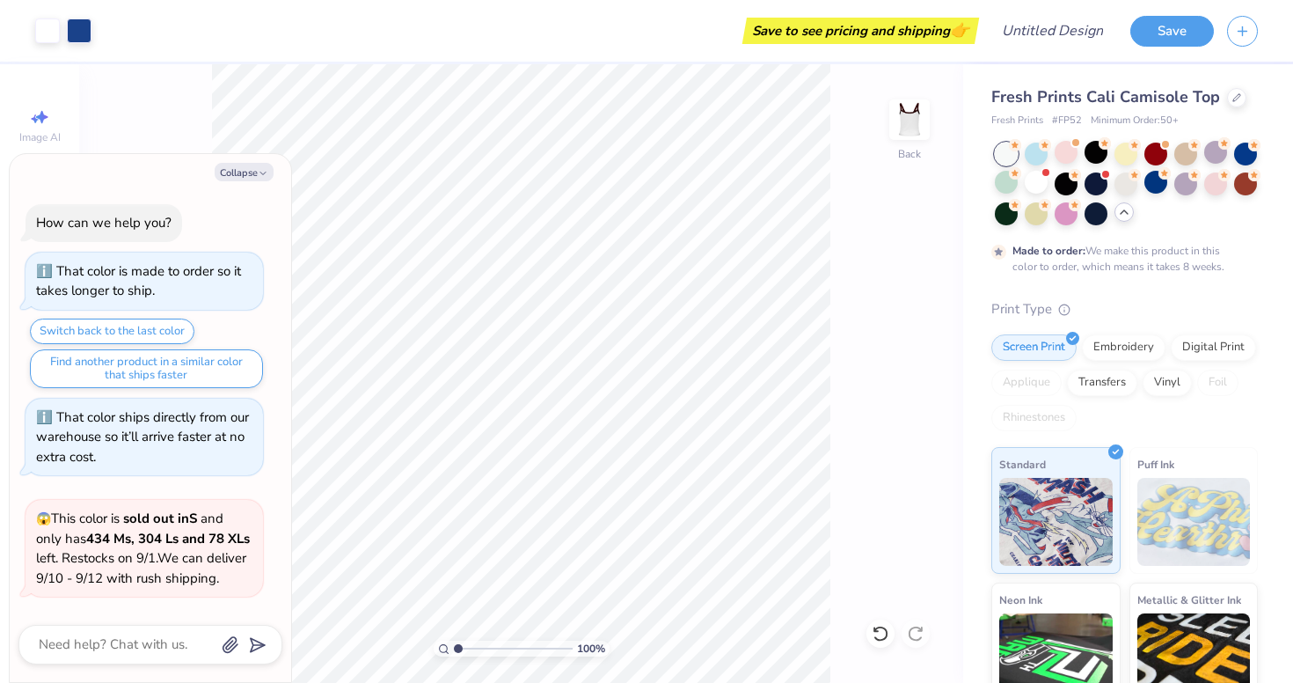
scroll to position [1212, 0]
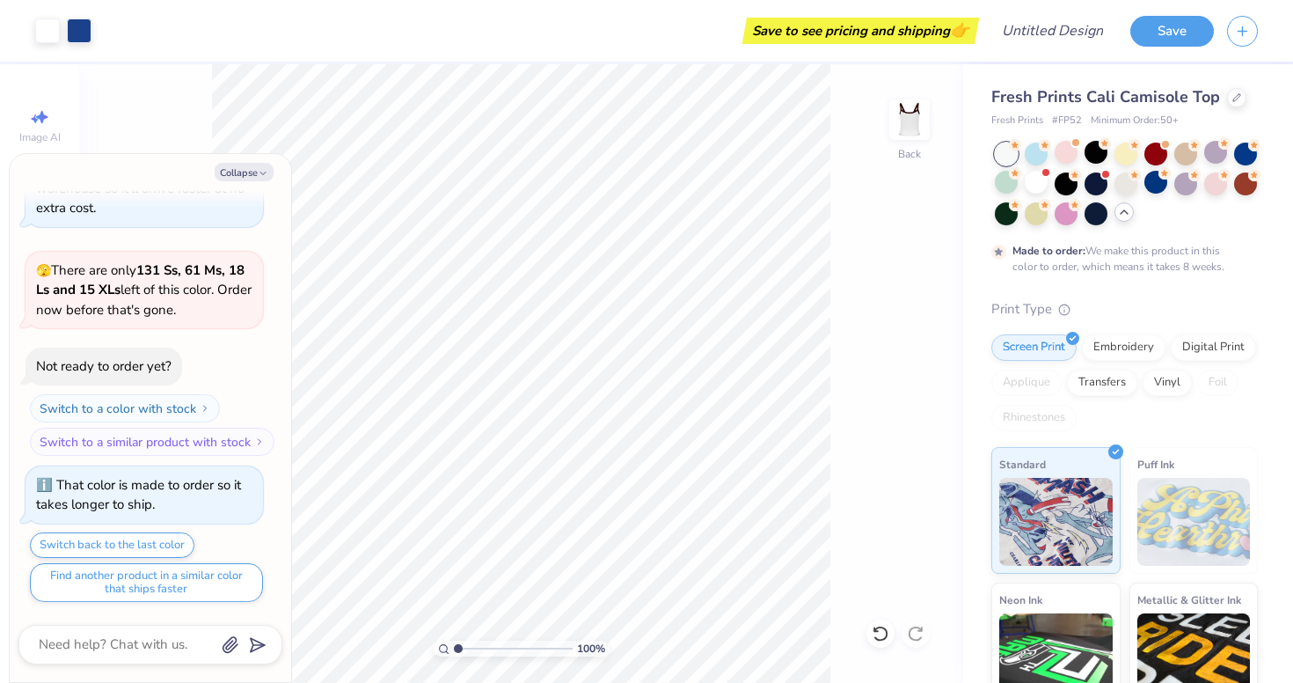
click at [831, 215] on div "100 % Back" at bounding box center [521, 373] width 884 height 618
click at [260, 172] on icon "button" at bounding box center [263, 173] width 11 height 11
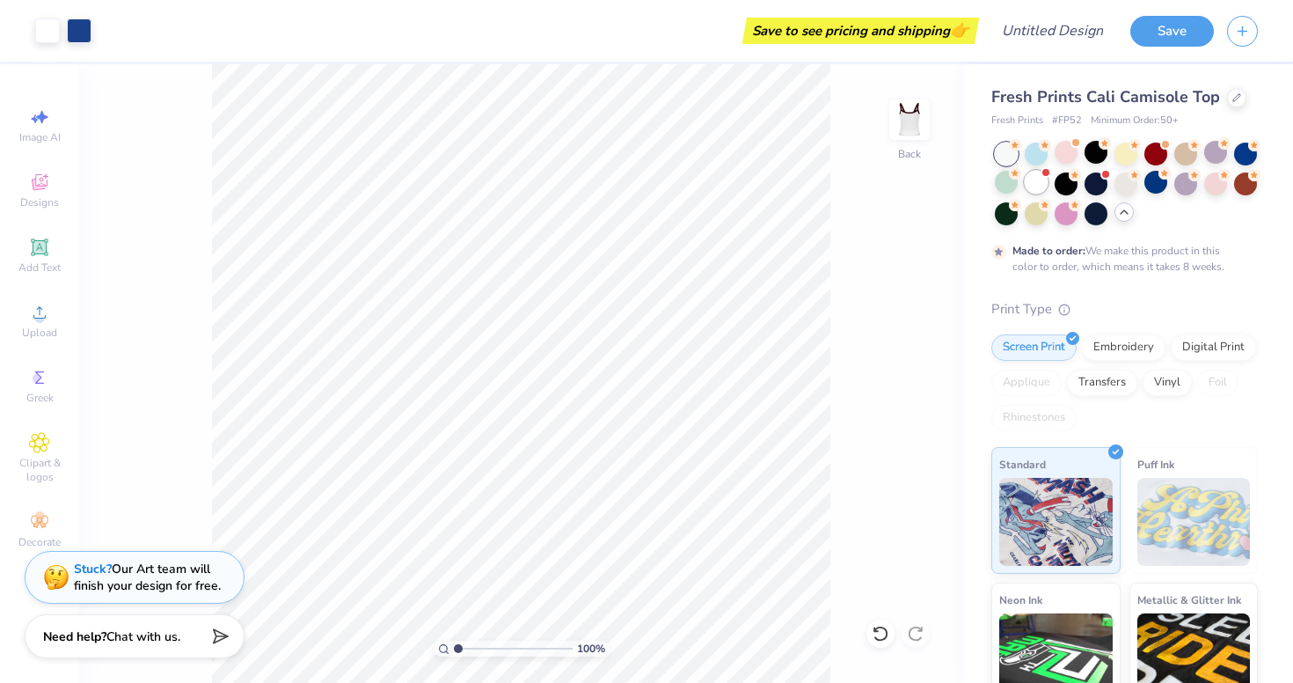
click at [1035, 191] on div at bounding box center [1036, 182] width 23 height 23
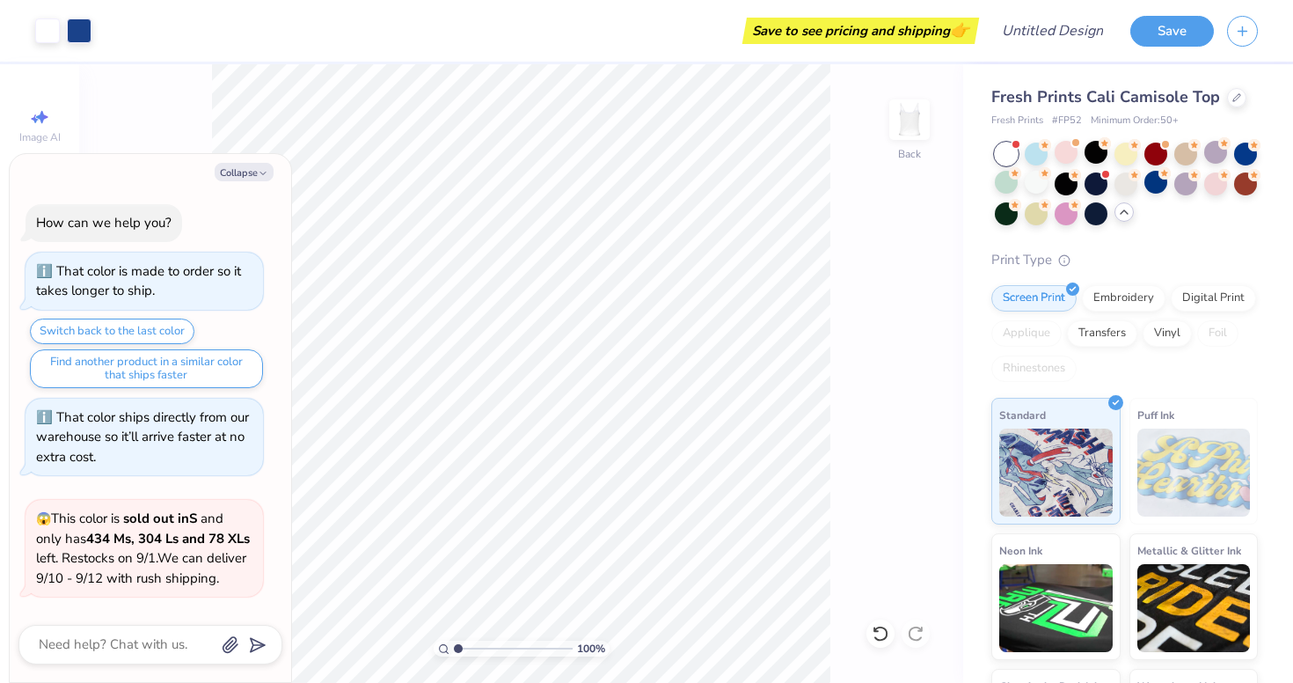
scroll to position [1568, 0]
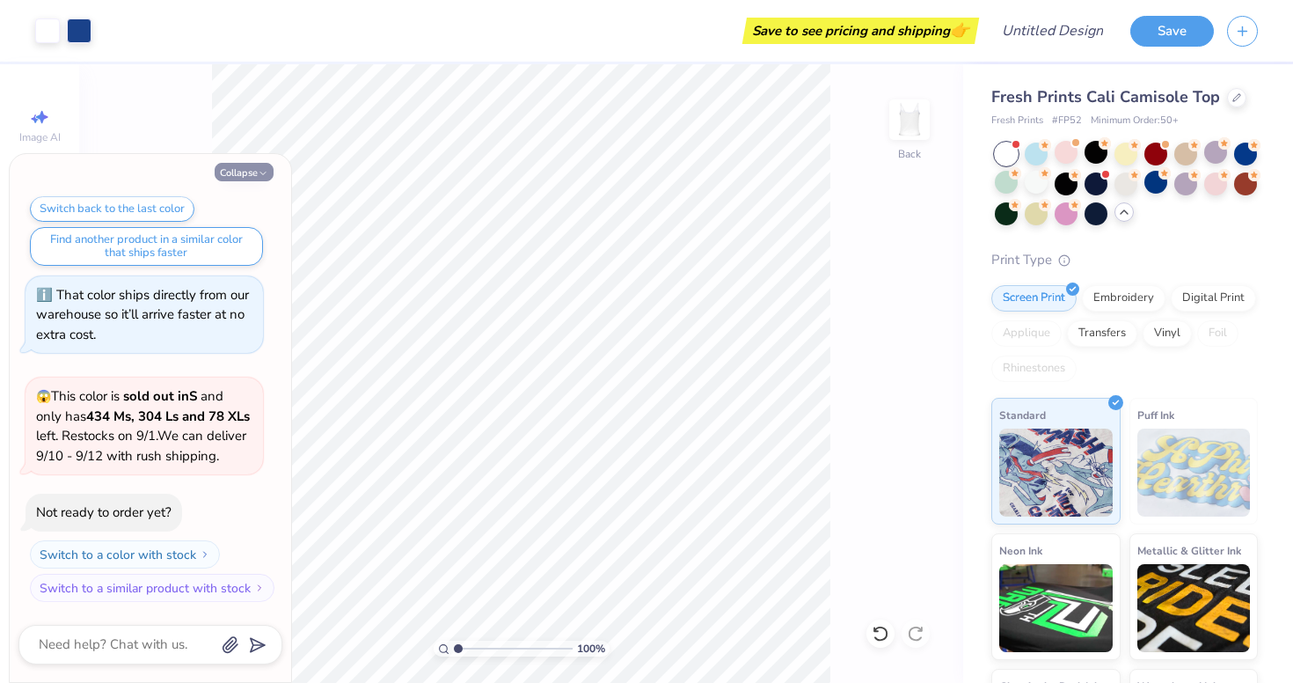
click at [237, 163] on div "Collapse How can we help you? That color is made to order so it takes longer to…" at bounding box center [151, 418] width 282 height 528
click at [241, 178] on button "Collapse" at bounding box center [244, 172] width 59 height 18
type textarea "x"
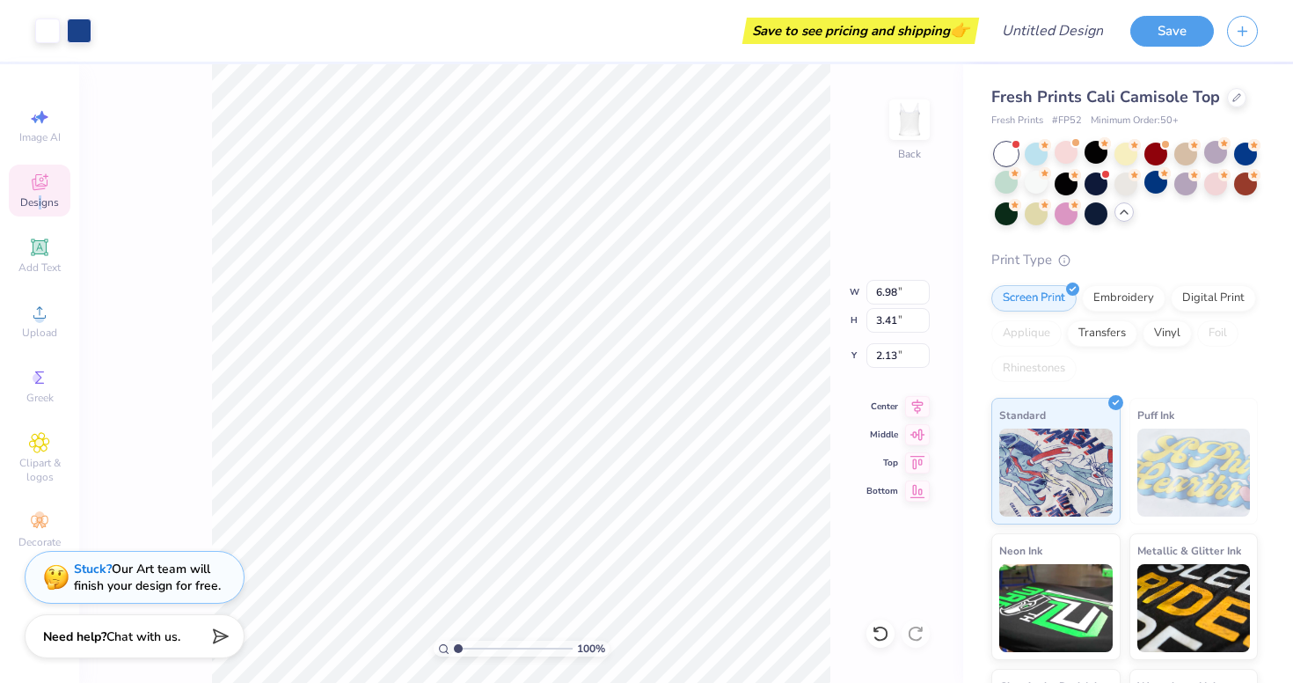
click at [40, 208] on span "Designs" at bounding box center [39, 202] width 39 height 14
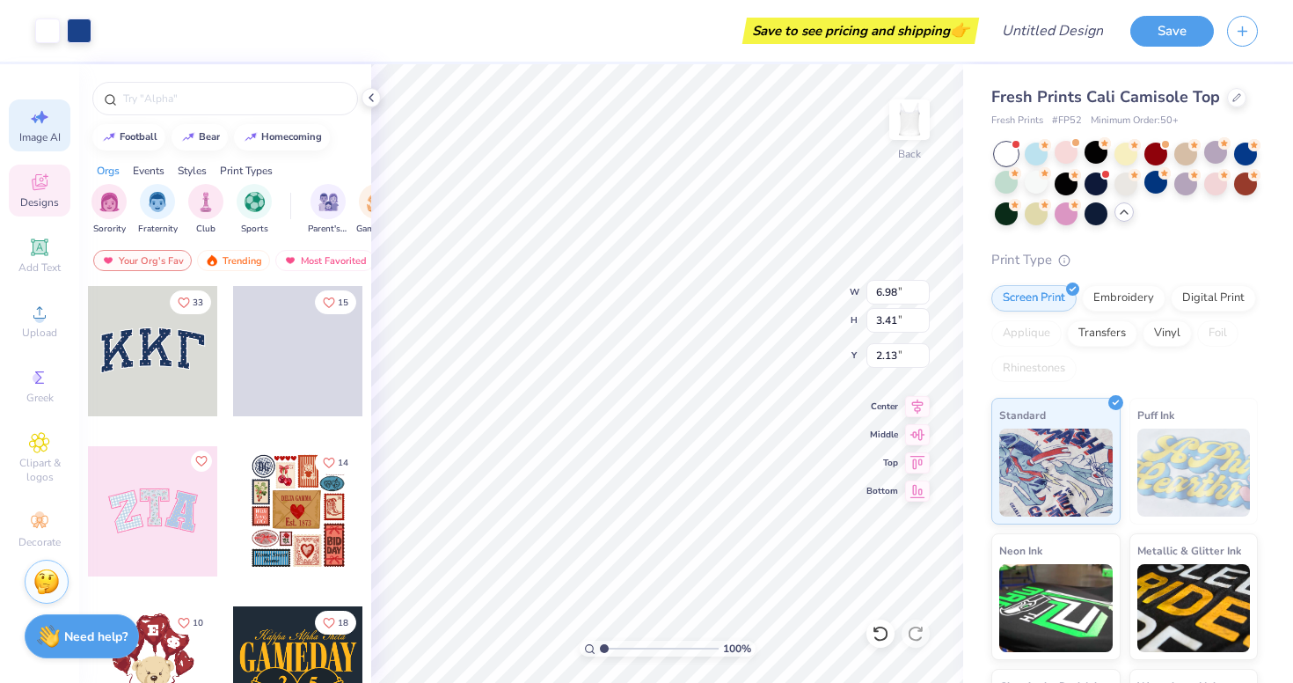
click at [55, 127] on div "Image AI" at bounding box center [40, 125] width 62 height 52
select select "4"
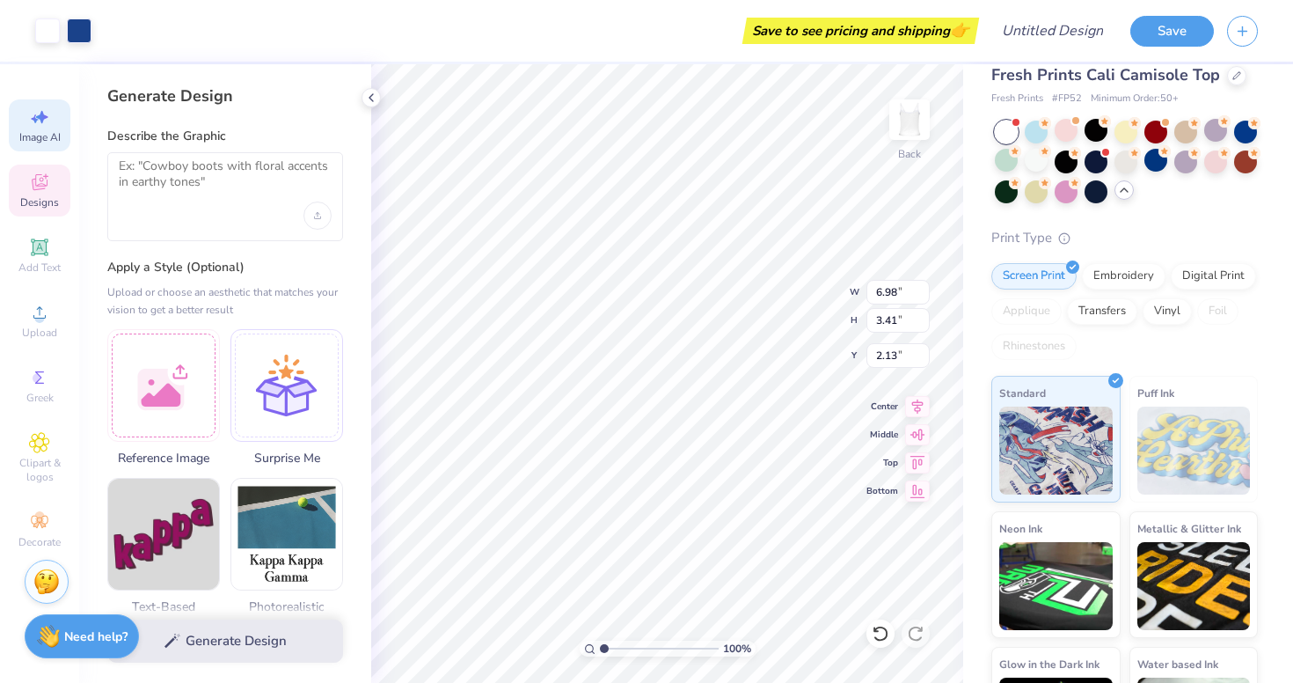
scroll to position [0, 0]
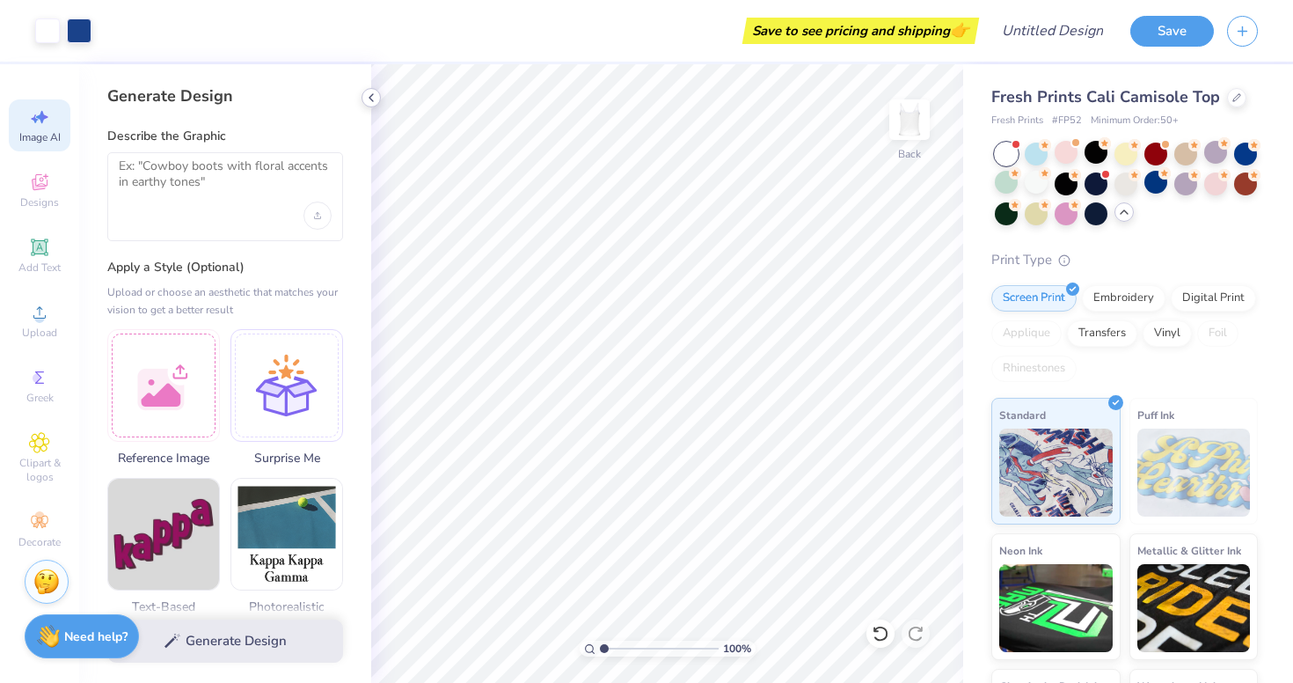
click at [366, 98] on icon at bounding box center [371, 98] width 14 height 14
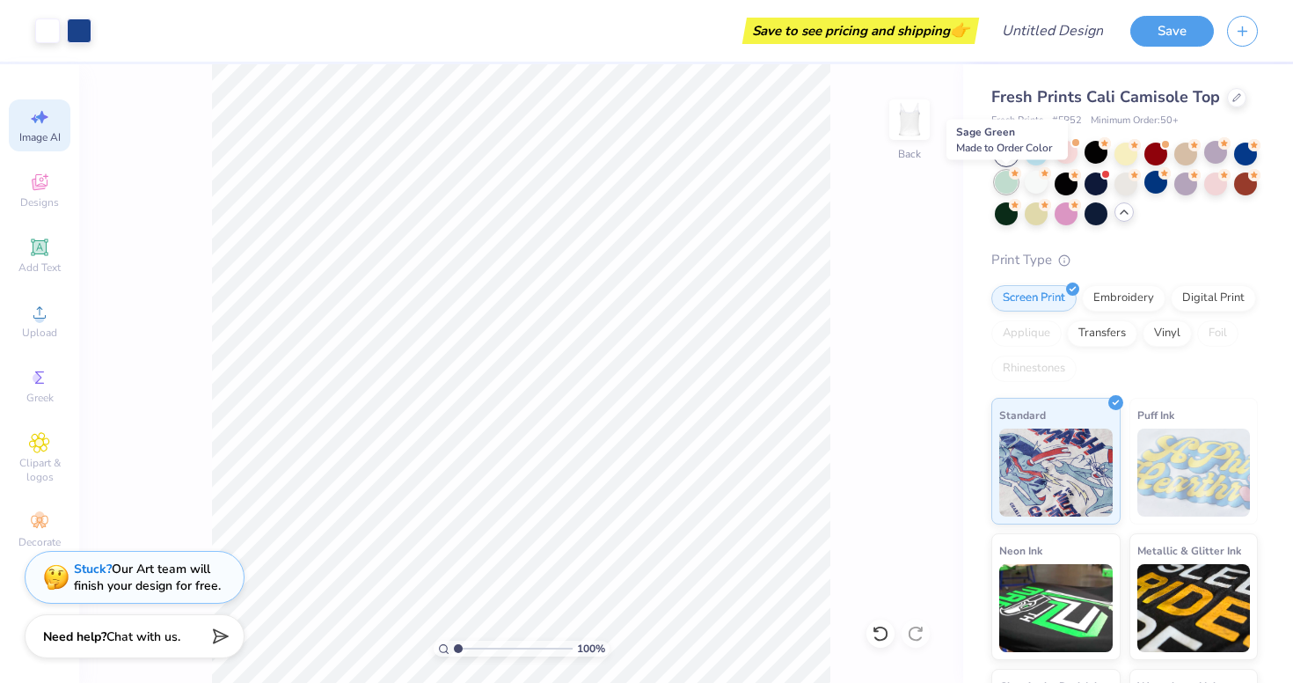
click at [1001, 180] on div at bounding box center [1006, 182] width 23 height 23
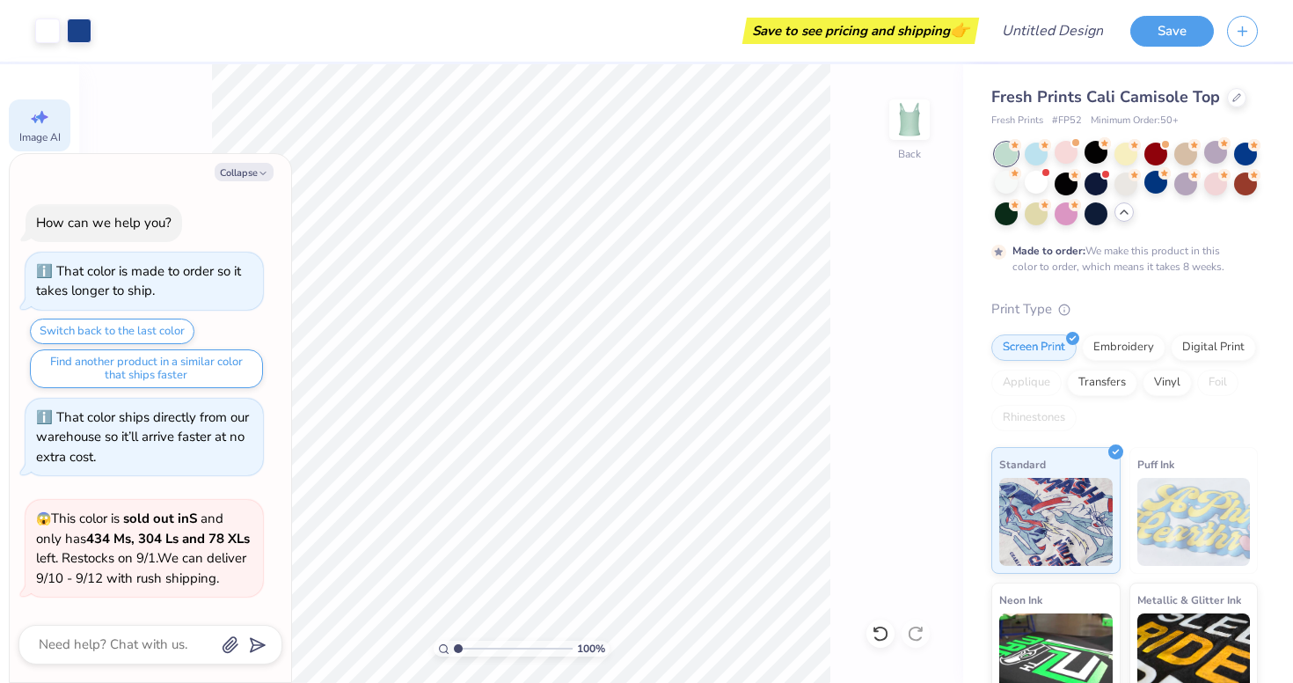
scroll to position [1714, 0]
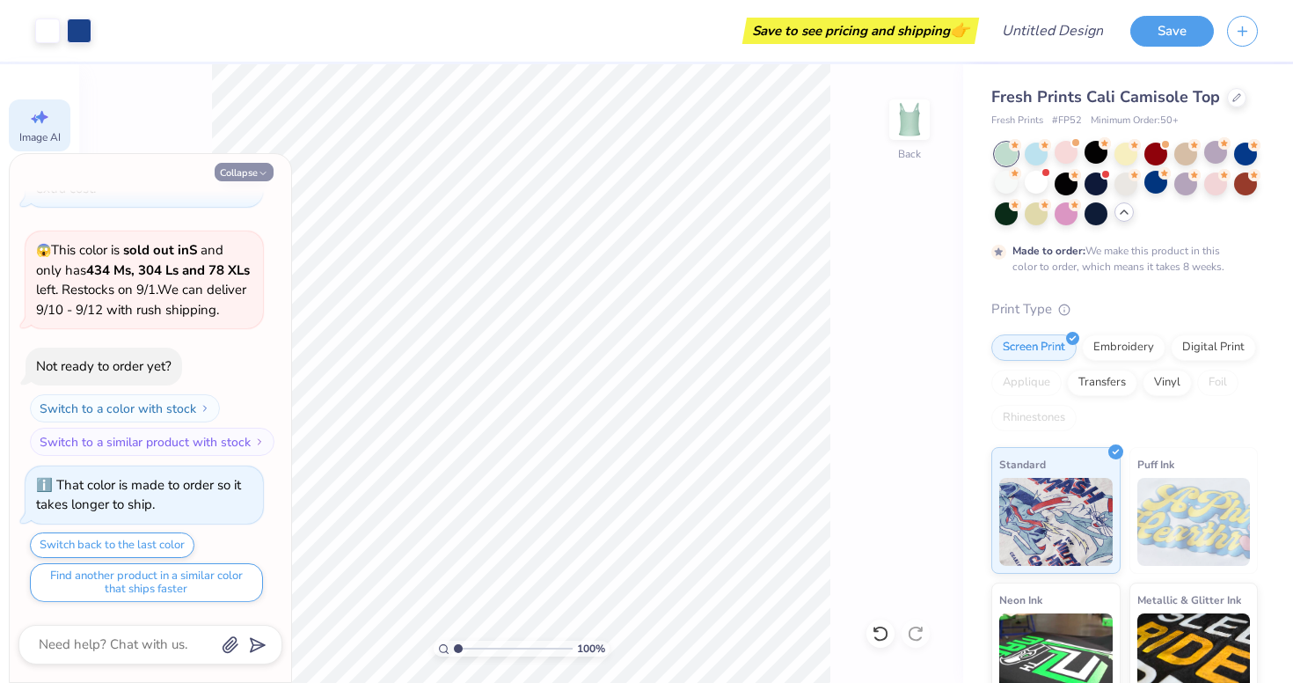
click at [252, 169] on button "Collapse" at bounding box center [244, 172] width 59 height 18
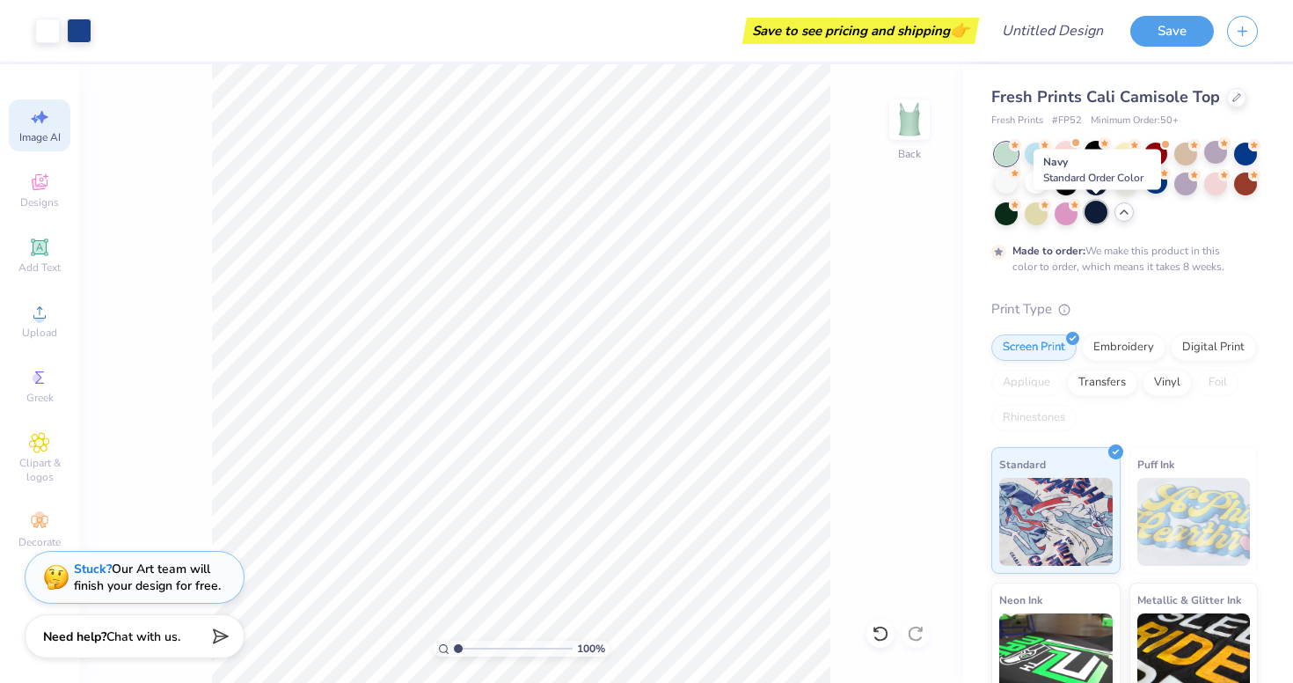
click at [1089, 211] on div at bounding box center [1096, 212] width 23 height 23
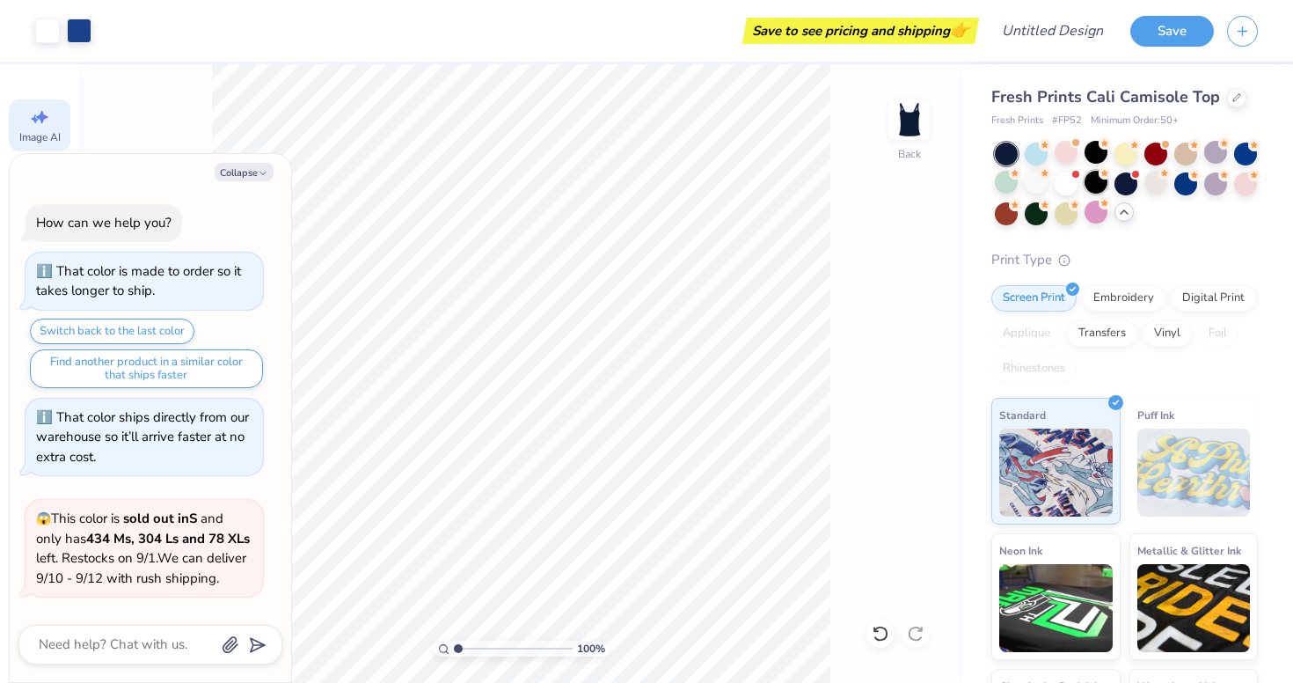
scroll to position [1802, 0]
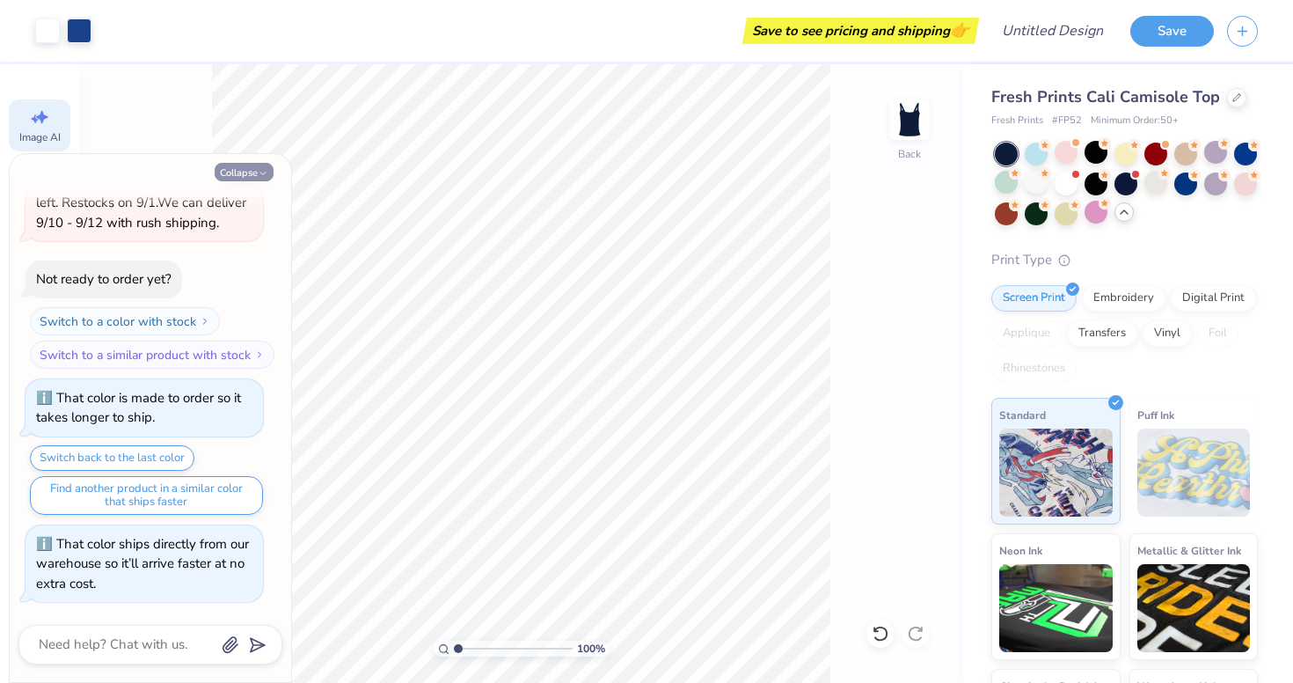
click at [256, 170] on button "Collapse" at bounding box center [244, 172] width 59 height 18
type textarea "x"
